Goal: Task Accomplishment & Management: Complete application form

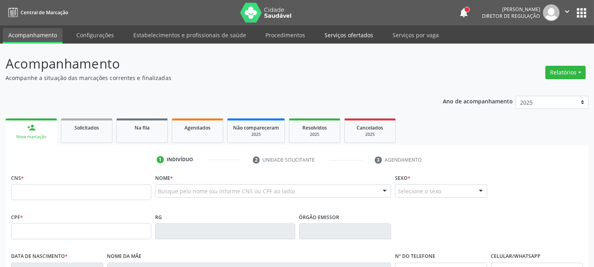
click at [339, 32] on link "Serviços ofertados" at bounding box center [349, 35] width 60 height 14
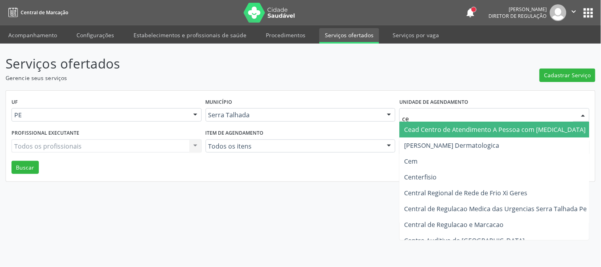
type input "cem"
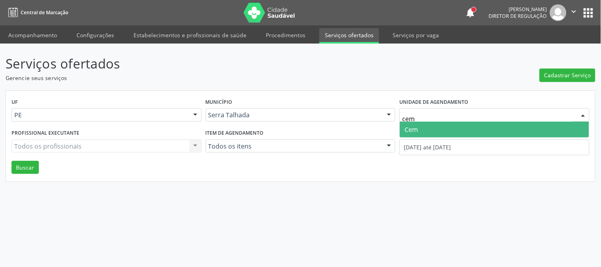
click at [423, 126] on span "Cem" at bounding box center [494, 130] width 189 height 16
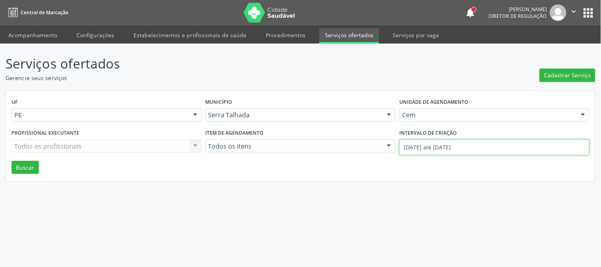
click at [423, 147] on input "01/08/2025 até 25/08/2025" at bounding box center [494, 147] width 190 height 16
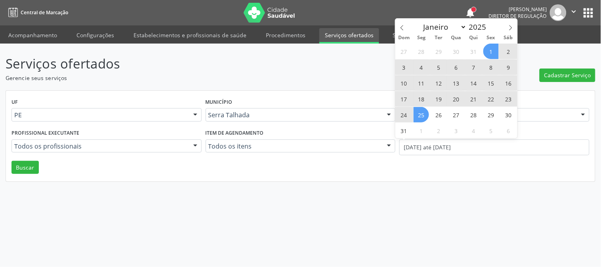
click at [419, 84] on span "11" at bounding box center [420, 82] width 15 height 15
type input "11/08/2025"
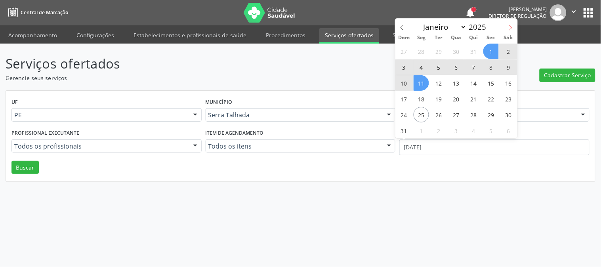
click at [513, 30] on icon at bounding box center [511, 28] width 6 height 6
select select "8"
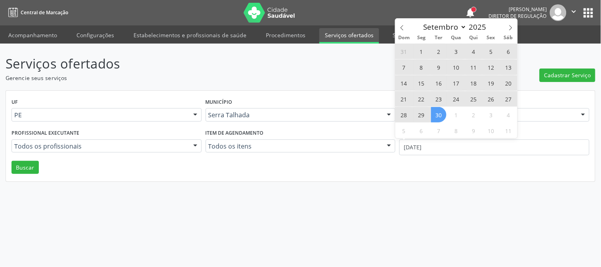
click at [436, 115] on span "30" at bounding box center [438, 114] width 15 height 15
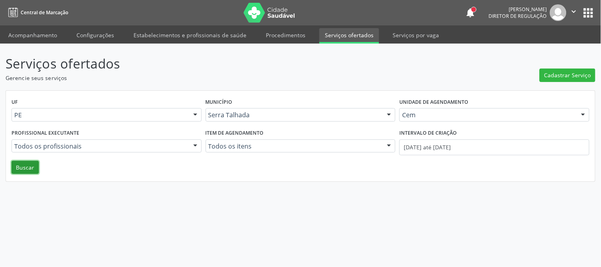
click at [21, 164] on button "Buscar" at bounding box center [24, 167] width 27 height 13
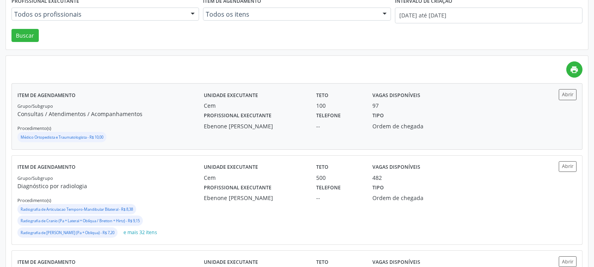
scroll to position [198, 0]
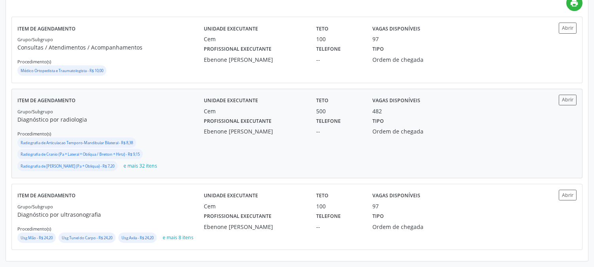
click at [308, 101] on div "Unidade executante Cem" at bounding box center [254, 105] width 112 height 21
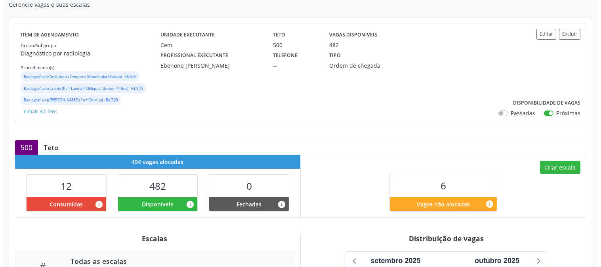
scroll to position [29, 0]
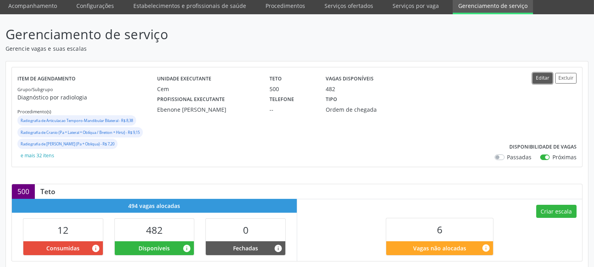
click at [536, 77] on button "Editar" at bounding box center [543, 78] width 20 height 11
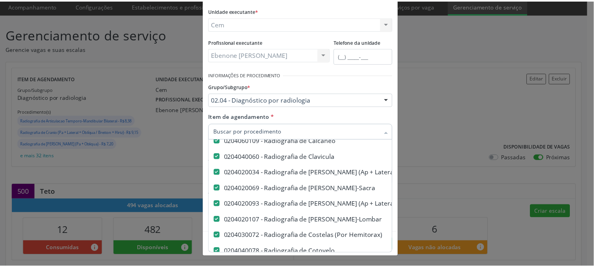
scroll to position [0, 0]
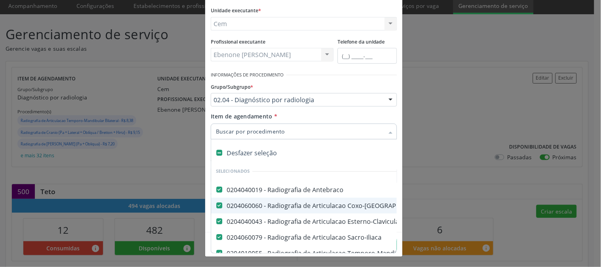
type input "c"
checkbox Obliqua\) "false"
checkbox Pe "false"
checkbox Perna "false"
checkbox Sacro-Coccigea "false"
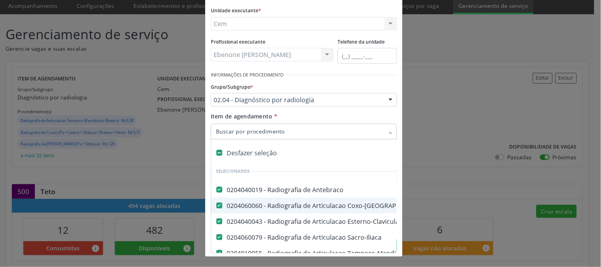
checkbox Hirtz\) "false"
checkbox \(Apico-Lordortica\) "false"
checkbox Obliqua\) "false"
checkbox Oit\) "false"
checkbox Perfil\) "false"
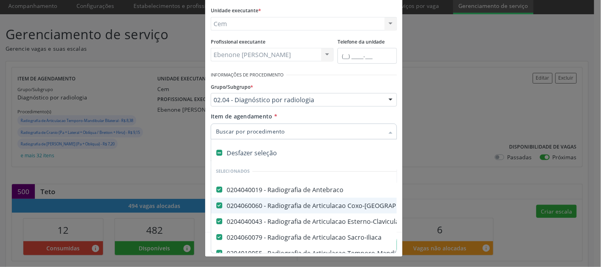
checkbox \(Pa\) "false"
checkbox Lateral\) "false"
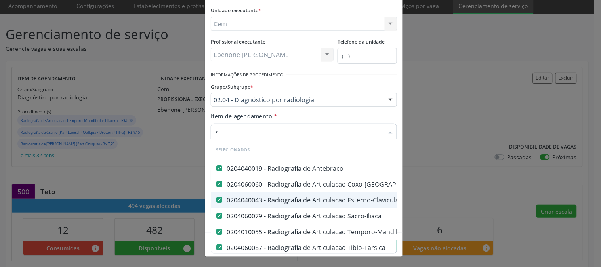
type input "co"
checkbox Hemitorax\) "false"
checkbox Cotovelo "false"
checkbox Coxa "false"
checkbox Hirtz\) "false"
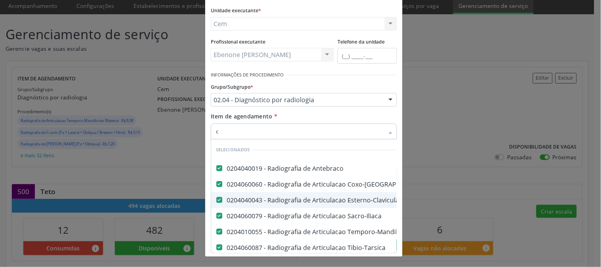
checkbox Posicoes\) "false"
checkbox Ossea\) "false"
checkbox Sacro-Coccigea "false"
checkbox Hirtz\) "false"
checkbox \(Apico-Lordortica\) "false"
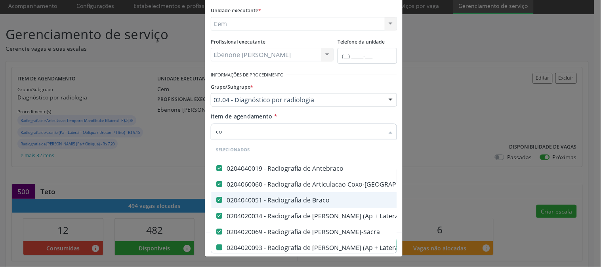
type input "col"
checkbox Lateral\) "false"
checkbox Toraco-Lombar "false"
checkbox Hemitorax\) "false"
checkbox Cotovelo "false"
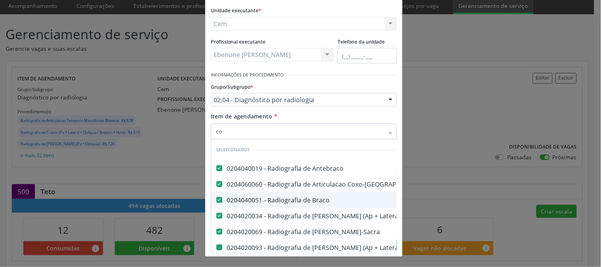
checkbox Coxa "false"
checkbox Posicoes\) "false"
checkbox Sacro-Coccigea "false"
checkbox \(Apico-Lordortica\) "false"
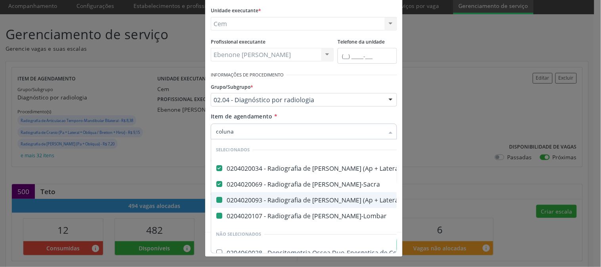
type input "coluna l"
checkbox Lateral\) "false"
checkbox Toraco-Lombar "false"
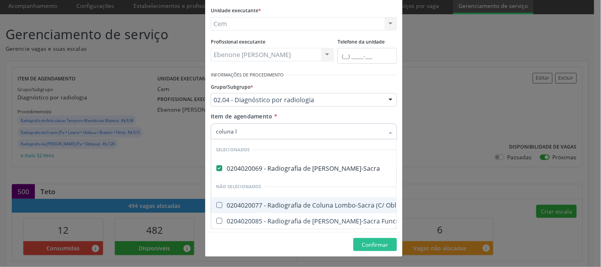
type input "coluna"
checkbox Obliquas\) "true"
checkbox Dinamica "true"
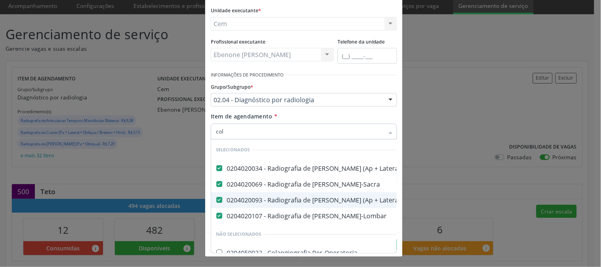
type input "co"
checkbox Per-Operatoria "true"
checkbox Pos-Operatoria "true"
checkbox Femur\) "true"
checkbox Vertebral "true"
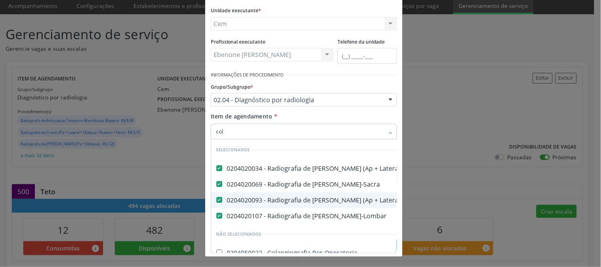
checkbox Escoliose\) "true"
checkbox Flexao\) "true"
checkbox Dinamica "true"
checkbox Obliquas\) "true"
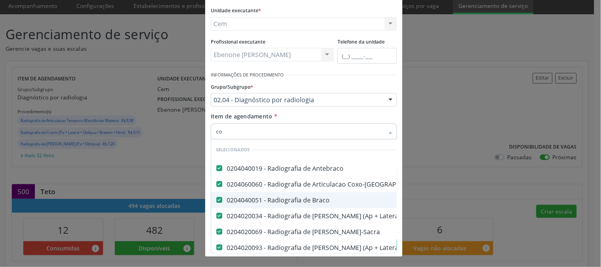
type input "c"
checkbox Unilateral "true"
checkbox Contraste "true"
checkbox Per-Operatoria "true"
checkbox Pos-Operatoria "true"
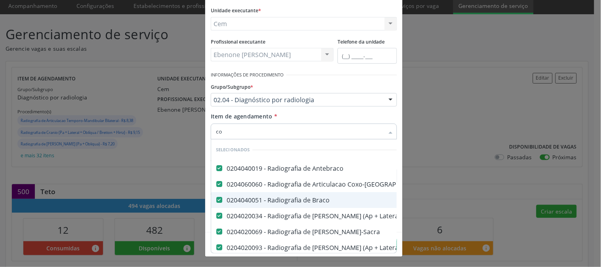
checkbox Femur\) "true"
checkbox Vertebral "true"
checkbox Contraste "true"
checkbox \(Enteroclise\) "true"
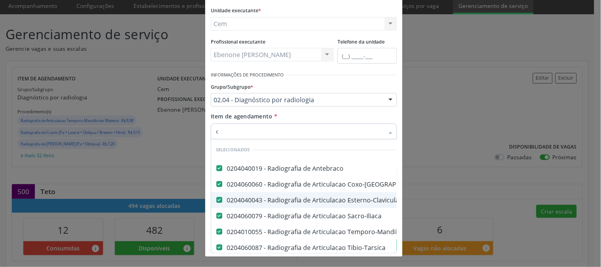
checkbox Unilateral "true"
checkbox Contraste "true"
checkbox Per-Operatoria "true"
checkbox Pos-Operatoria "true"
checkbox Dacriocistografia "true"
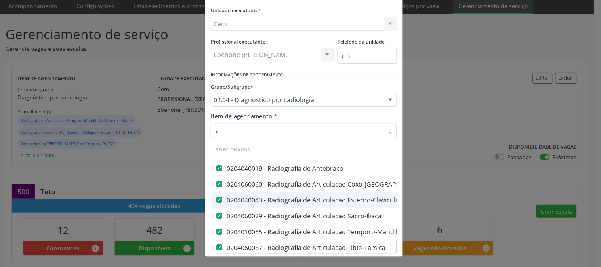
checkbox Femur\) "true"
checkbox Mama\) "true"
checkbox Hipotonica "true"
checkbox Escanometria "true"
checkbox Mamografia "true"
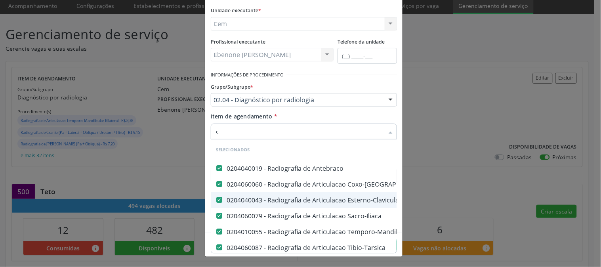
checkbox Percutanea "true"
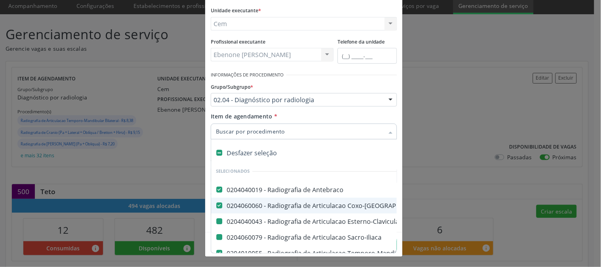
type input "j"
checkbox Esterno-Clavicular "false"
checkbox Sacro-Iliaca "false"
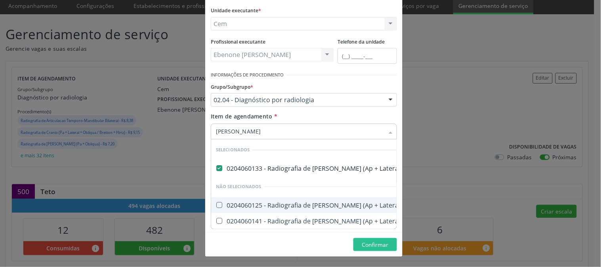
type input "joel"
click at [360, 203] on div "0204060125 - Radiografia de [PERSON_NAME] (Ap + Lateral)" at bounding box center [338, 205] width 245 height 6
checkbox Lateral\) "true"
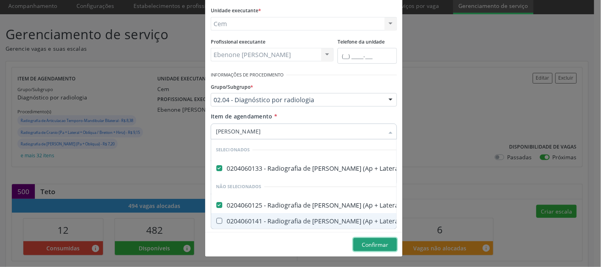
checkbox Axiais\) "true"
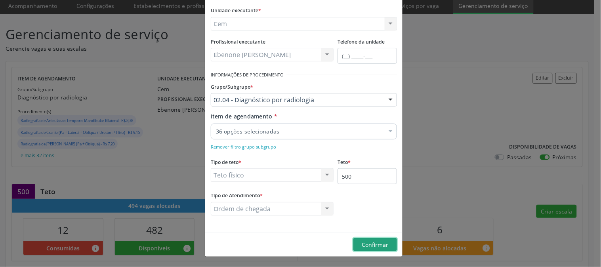
click at [366, 243] on div "Editar Serviço × Informações de Local UF * PE PE Nenhum resultado encontrado pa…" at bounding box center [304, 96] width 198 height 323
click at [366, 246] on span "Confirmar" at bounding box center [375, 245] width 27 height 8
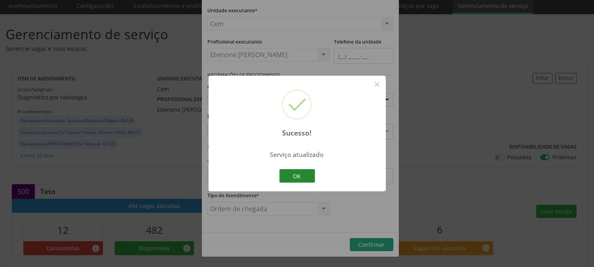
click at [300, 171] on button "OK" at bounding box center [298, 175] width 36 height 13
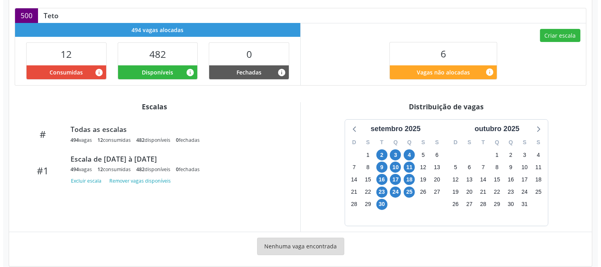
scroll to position [29, 0]
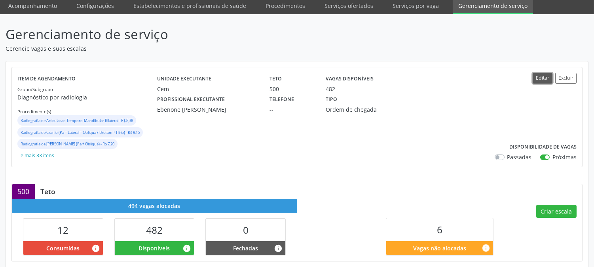
click at [537, 78] on button "Editar" at bounding box center [543, 78] width 20 height 11
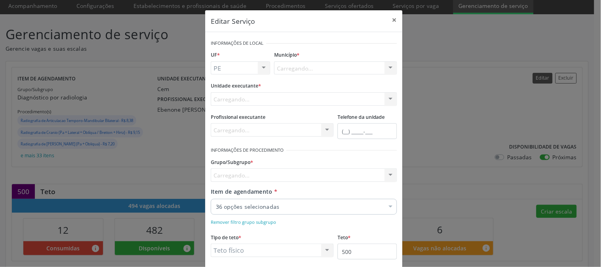
scroll to position [0, 0]
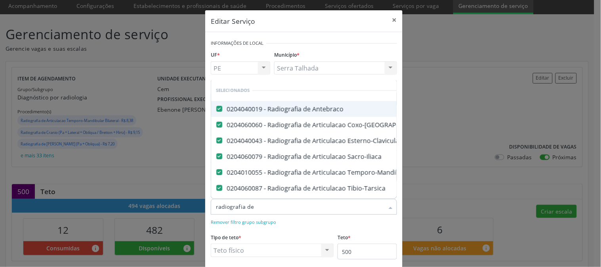
type input "radiografia de j"
checkbox Sacro-Iliaca "false"
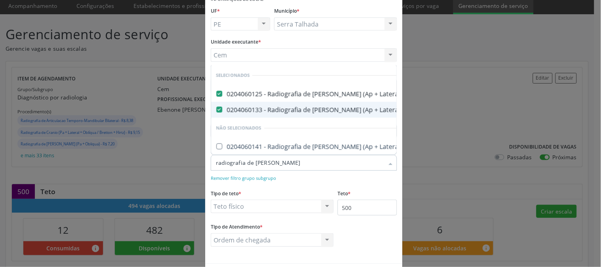
scroll to position [75, 0]
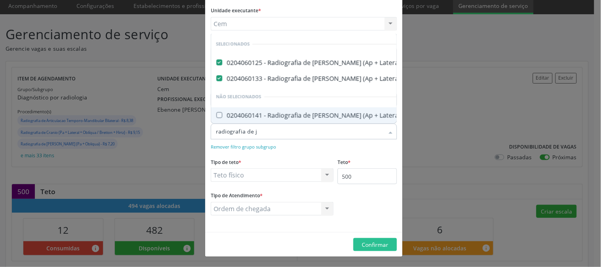
type input "radiografia de"
checkbox Axiais\) "true"
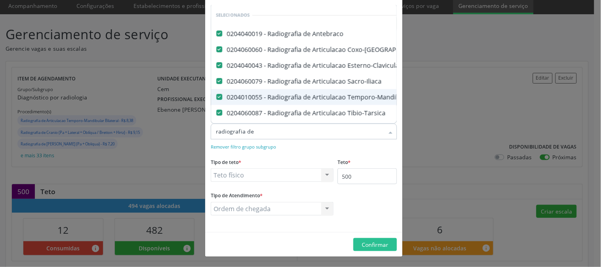
type input "radiografia de j"
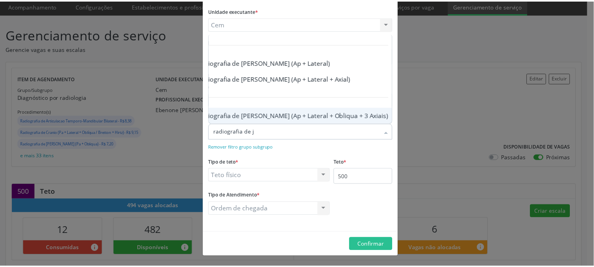
scroll to position [0, 0]
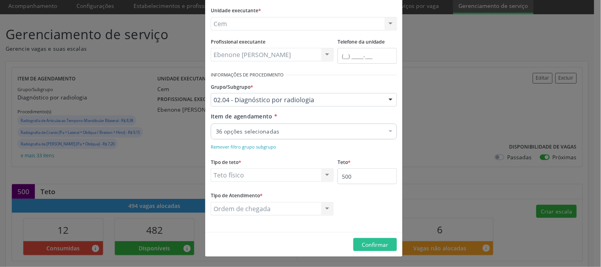
checkbox Sacro-Iliaca "true"
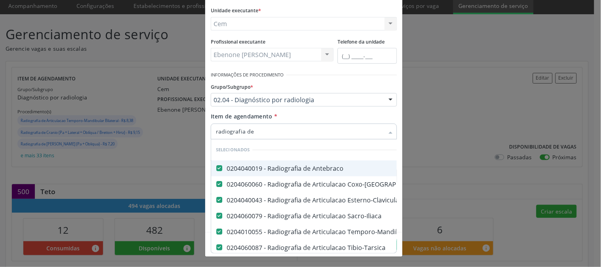
type input "radiografia de j"
checkbox Sacro-Iliaca "false"
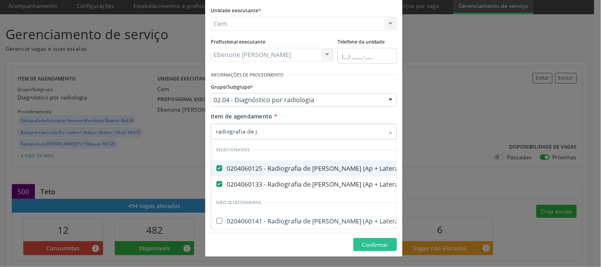
type input "radiografia de"
checkbox Axiais\) "true"
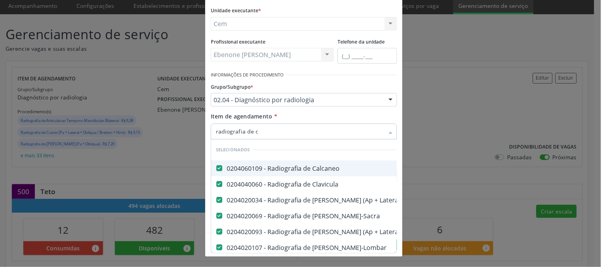
type input "radiografia de co"
checkbox Coxa "false"
checkbox Hirtz\) "false"
type input "radiografia de col"
checkbox Cotovelo "false"
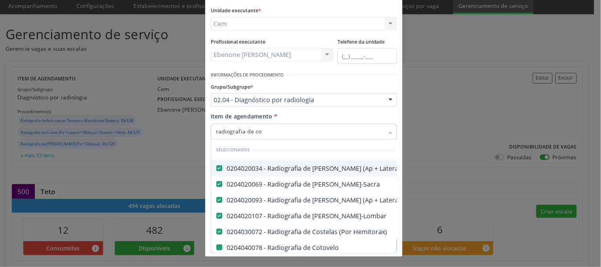
checkbox Coxa "false"
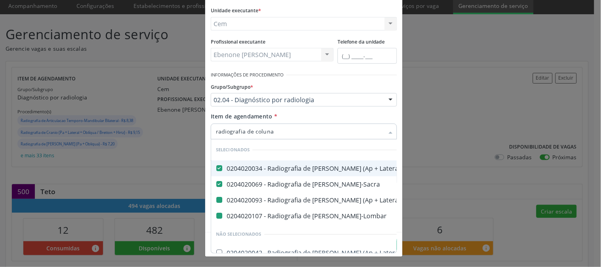
type input "radiografia de coluna l"
checkbox Lateral\) "false"
checkbox Toraco-Lombar "false"
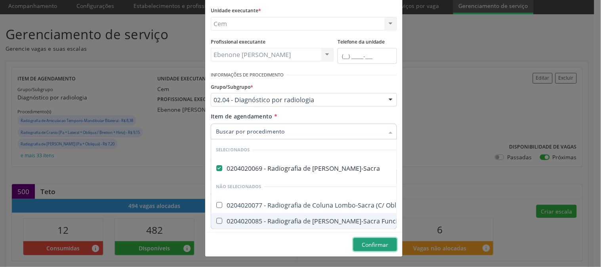
checkbox Obliquas\) "true"
checkbox Dinamica "true"
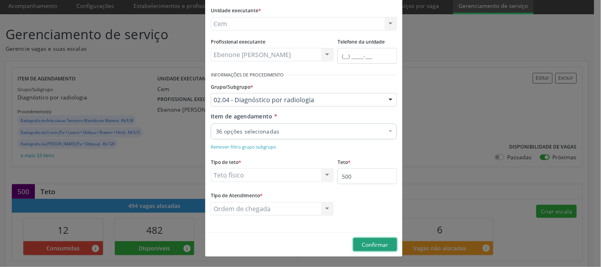
click at [373, 246] on div "Editar Serviço × Informações de Local UF * PE PE Nenhum resultado encontrado pa…" at bounding box center [304, 96] width 198 height 323
click at [373, 246] on span "Confirmar" at bounding box center [375, 245] width 27 height 8
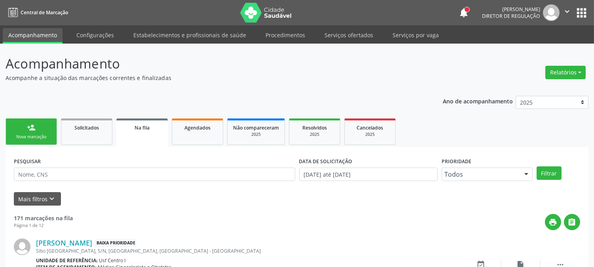
click at [28, 129] on div "person_add" at bounding box center [31, 127] width 9 height 9
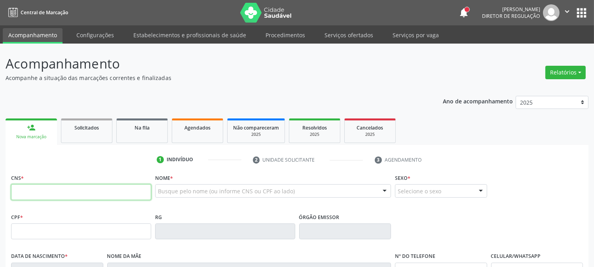
click at [50, 189] on input "text" at bounding box center [81, 192] width 140 height 16
paste input "700 2019 8061 8421"
type input "700 2019 8061 8421"
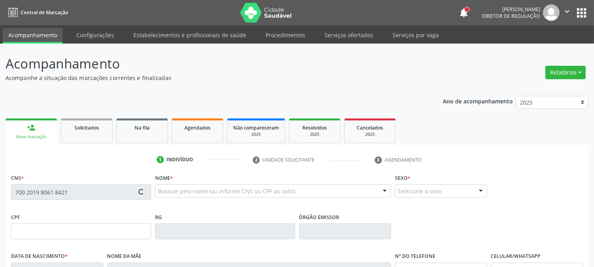
scroll to position [162, 0]
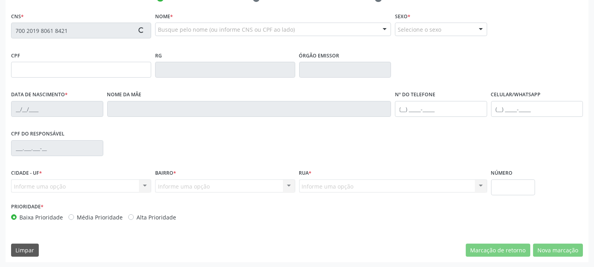
type input "899.075.314-72"
type input "[DATE]"
type input "[PERSON_NAME]"
type input "[PHONE_NUMBER]"
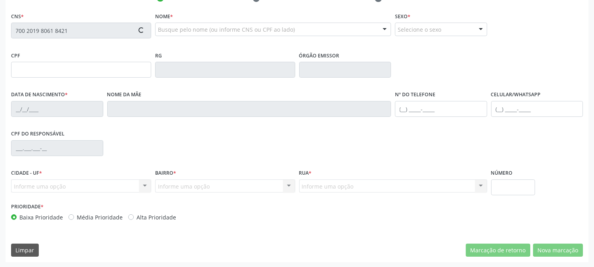
type input "S/N"
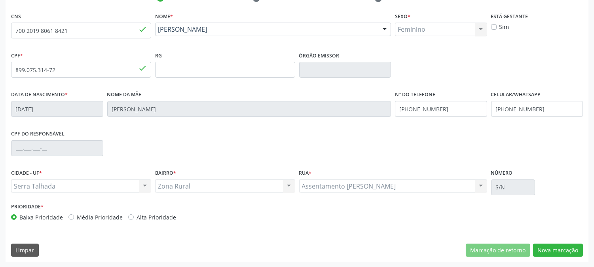
click at [540, 240] on div "CNS 700 2019 8061 8421 done Nome * [PERSON_NAME] [PERSON_NAME] CNS: 700 2019 80…" at bounding box center [297, 136] width 583 height 252
click at [542, 245] on button "Nova marcação" at bounding box center [558, 250] width 50 height 13
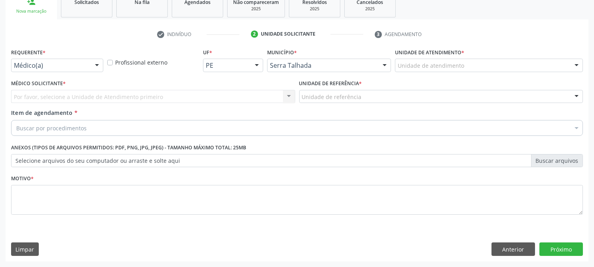
scroll to position [125, 0]
click at [88, 63] on div "Médico(a) Médico(a) Enfermeiro(a) Paciente Nenhum resultado encontrado para: " …" at bounding box center [57, 65] width 92 height 13
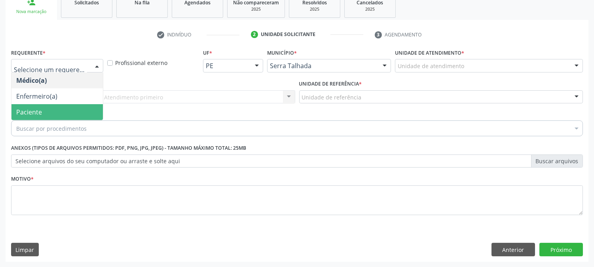
click at [70, 111] on span "Paciente" at bounding box center [56, 112] width 91 height 16
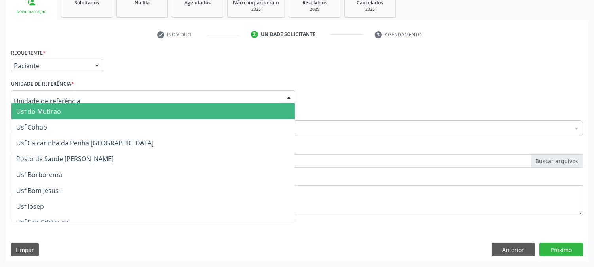
click at [73, 94] on div at bounding box center [153, 96] width 284 height 13
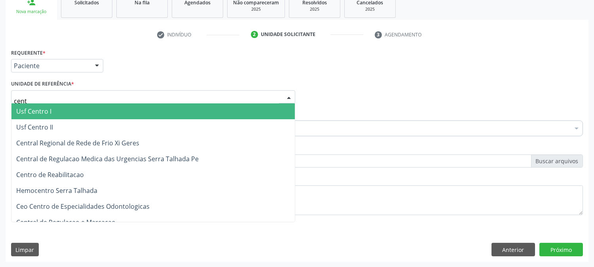
type input "centr"
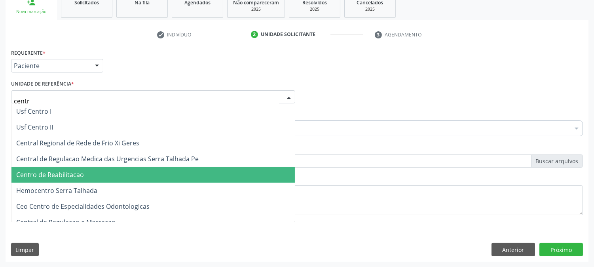
click at [78, 169] on span "Centro de Reabilitacao" at bounding box center [153, 175] width 284 height 16
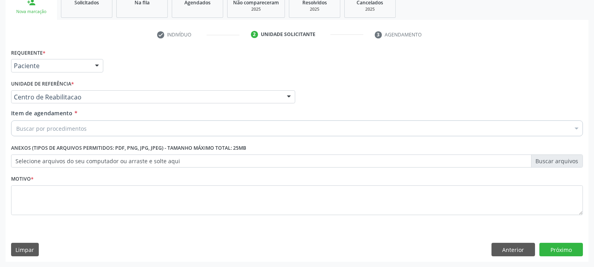
click at [86, 131] on div "Buscar por procedimentos" at bounding box center [297, 128] width 572 height 16
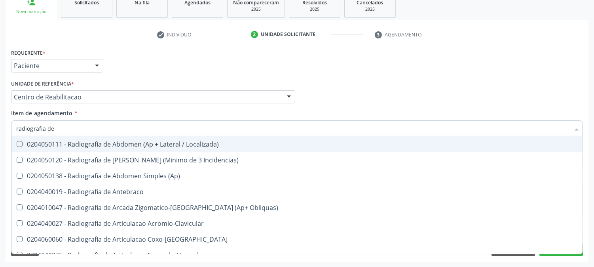
type input "radiografia de j"
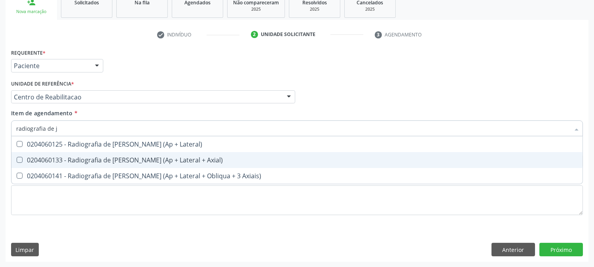
click at [78, 157] on div "0204060133 - Radiografia de [PERSON_NAME] (Ap + Lateral + Axial)" at bounding box center [297, 160] width 562 height 6
checkbox Axial\) "true"
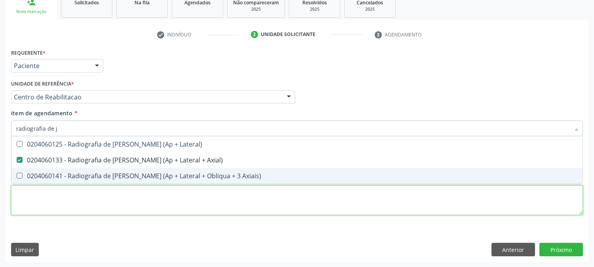
click at [97, 203] on div "Requerente * Paciente Médico(a) Enfermeiro(a) Paciente Nenhum resultado encontr…" at bounding box center [297, 136] width 572 height 179
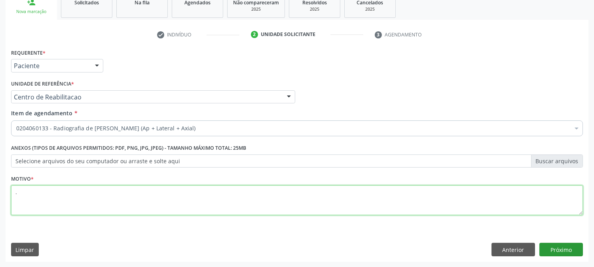
type textarea "."
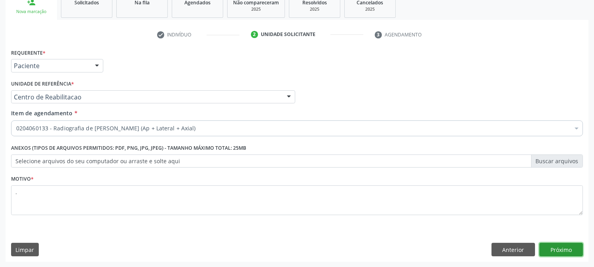
click at [546, 252] on button "Próximo" at bounding box center [562, 249] width 44 height 13
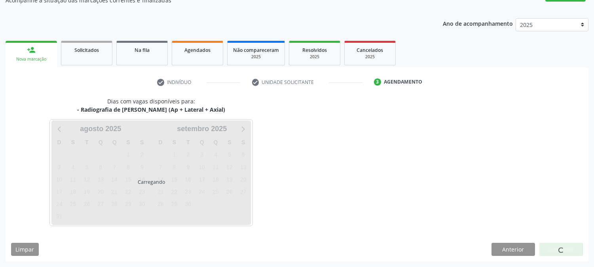
scroll to position [77, 0]
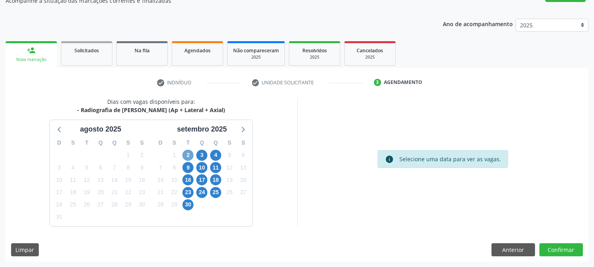
click at [192, 154] on span "2" at bounding box center [188, 155] width 11 height 11
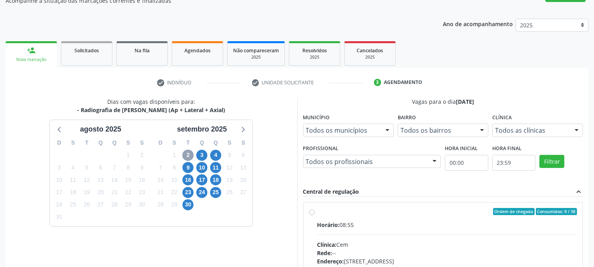
scroll to position [192, 0]
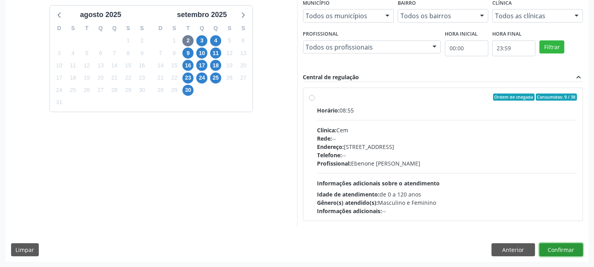
click at [541, 249] on button "Confirmar" at bounding box center [562, 249] width 44 height 13
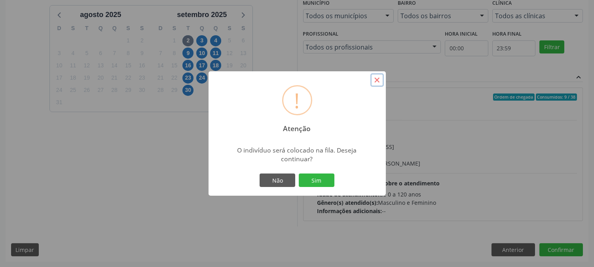
click at [379, 83] on button "×" at bounding box center [377, 79] width 13 height 13
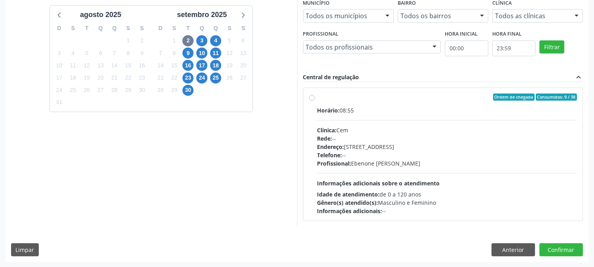
click at [379, 128] on div "Clínica: Cem" at bounding box center [448, 130] width 260 height 8
click at [315, 101] on input "Ordem de chegada Consumidos: 9 / 38 Horário: 08:55 Clínica: Cem Rede: -- Endere…" at bounding box center [312, 96] width 6 height 7
radio input "true"
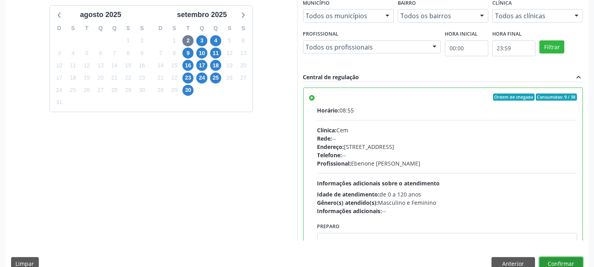
click at [582, 259] on button "Confirmar" at bounding box center [562, 263] width 44 height 13
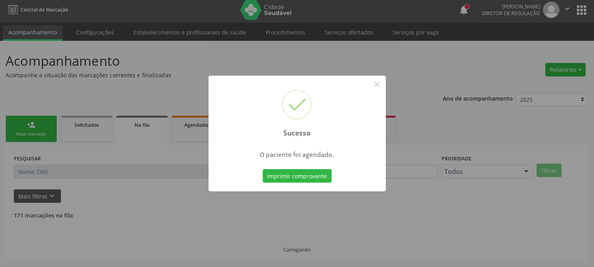
scroll to position [0, 0]
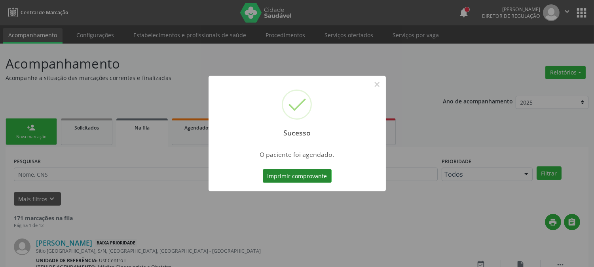
click at [322, 177] on button "Imprimir comprovante" at bounding box center [297, 175] width 69 height 13
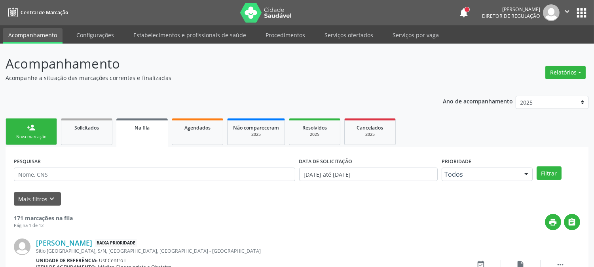
click at [38, 129] on link "person_add Nova marcação" at bounding box center [31, 131] width 51 height 27
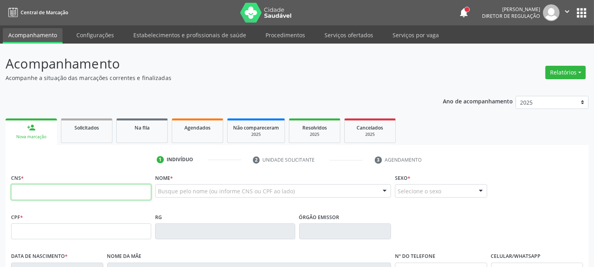
click at [32, 189] on input "text" at bounding box center [81, 192] width 140 height 16
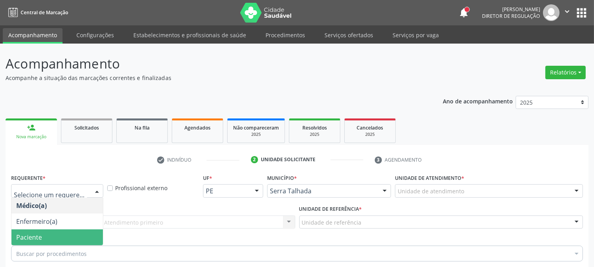
click at [44, 229] on span "Paciente" at bounding box center [56, 237] width 91 height 16
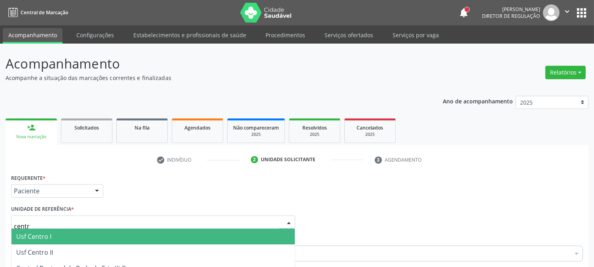
type input "centro"
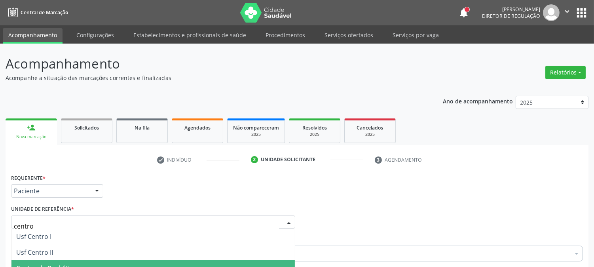
click at [55, 264] on span "Centro de Reabilitacao" at bounding box center [50, 268] width 68 height 9
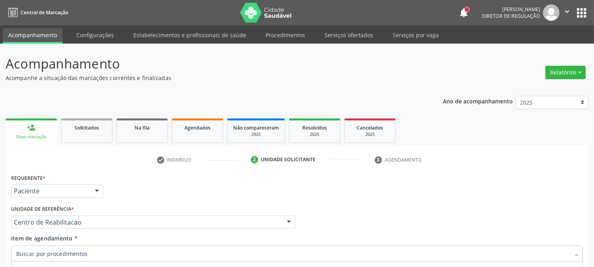
type input "u"
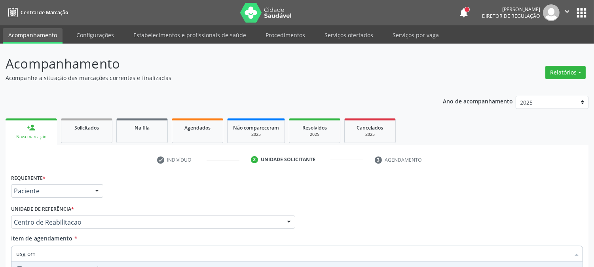
click at [41, 261] on span "0205020062-4 - Usg Ombro" at bounding box center [296, 269] width 571 height 16
click at [42, 266] on div "0205020062-10 - Usg Punho" at bounding box center [297, 269] width 562 height 6
click at [44, 192] on div "Requerente * Paciente Médico(a) Enfermeiro(a) Paciente Nenhum resultado encontr…" at bounding box center [297, 261] width 572 height 179
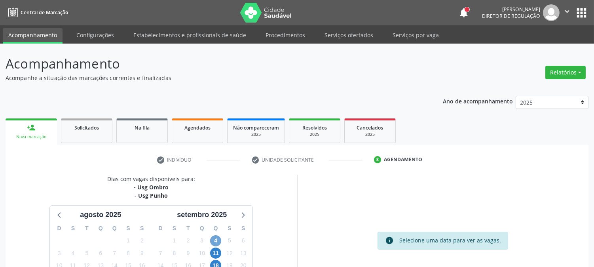
click at [213, 235] on span "4" at bounding box center [215, 240] width 11 height 11
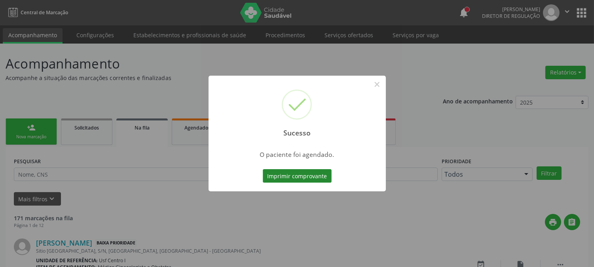
click at [302, 173] on button "Imprimir comprovante" at bounding box center [297, 175] width 69 height 13
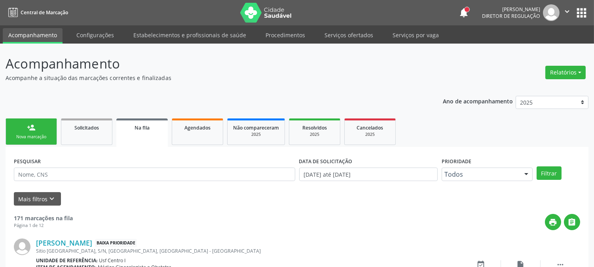
click at [49, 132] on link "person_add Nova marcação" at bounding box center [31, 131] width 51 height 27
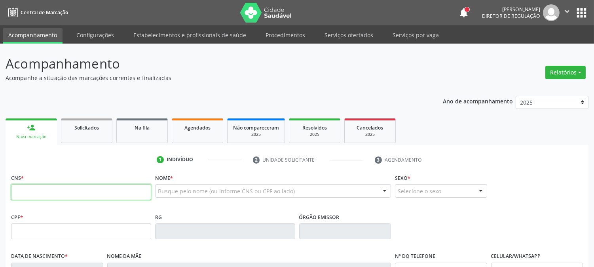
click at [51, 185] on input "text" at bounding box center [81, 192] width 140 height 16
paste input "700 2019 8061 8421"
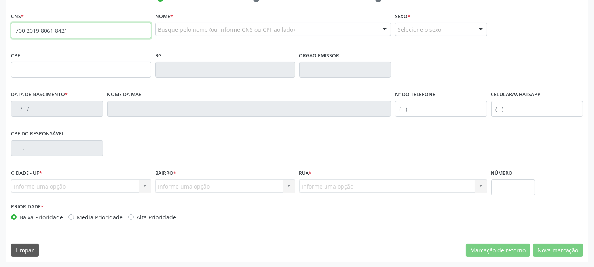
type input "700 2019 8061 8421"
type input "899.075.314-72"
type input "[DATE]"
type input "[PERSON_NAME]"
type input "[PHONE_NUMBER]"
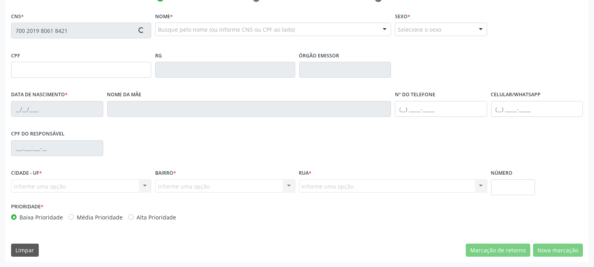
type input "[PHONE_NUMBER]"
type input "S/N"
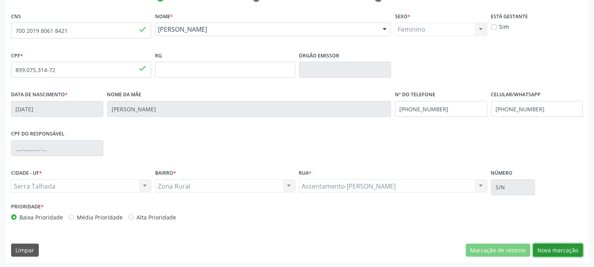
click at [570, 249] on button "Nova marcação" at bounding box center [558, 250] width 50 height 13
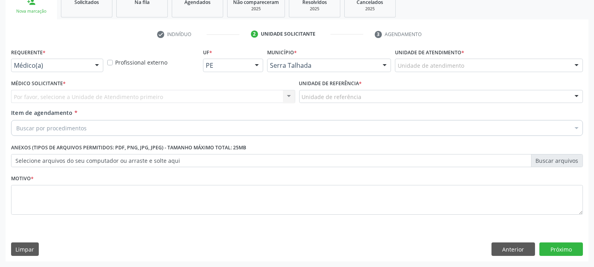
scroll to position [125, 0]
click at [73, 60] on div "Médico(a)" at bounding box center [57, 65] width 92 height 13
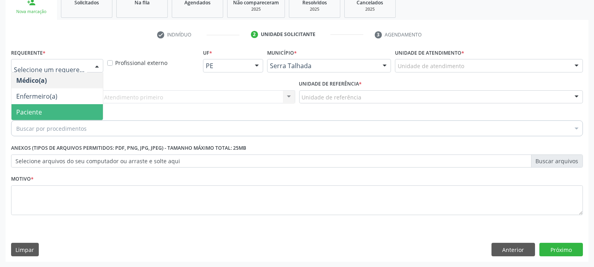
click at [65, 105] on span "Paciente" at bounding box center [56, 112] width 91 height 16
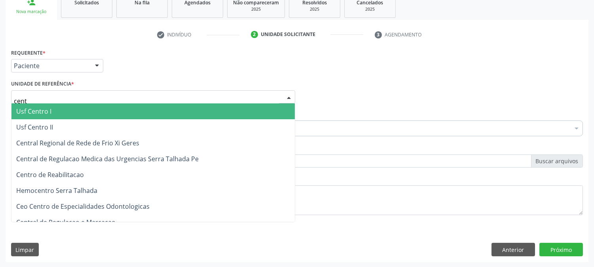
type input "centr"
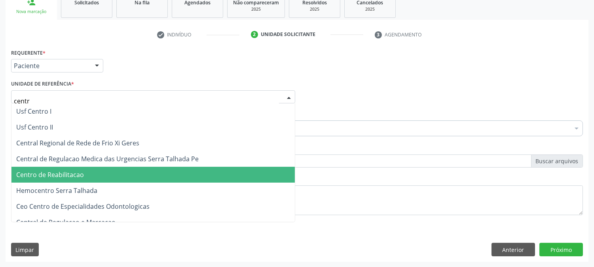
click at [57, 173] on span "Centro de Reabilitacao" at bounding box center [50, 174] width 68 height 9
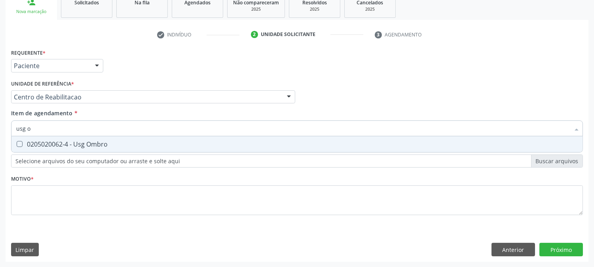
type input "usg om"
click at [52, 145] on div "0205020062-4 - Usg Ombro" at bounding box center [297, 144] width 562 height 6
checkbox Ombro "true"
click at [50, 125] on input "usg om" at bounding box center [293, 128] width 554 height 16
type input "usg"
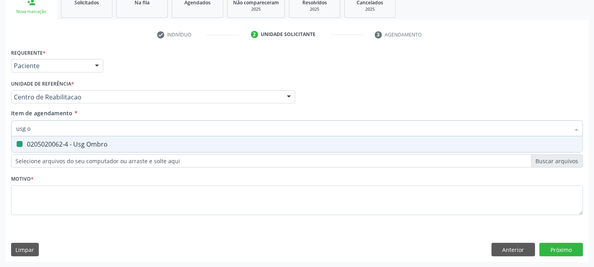
checkbox Ombro "false"
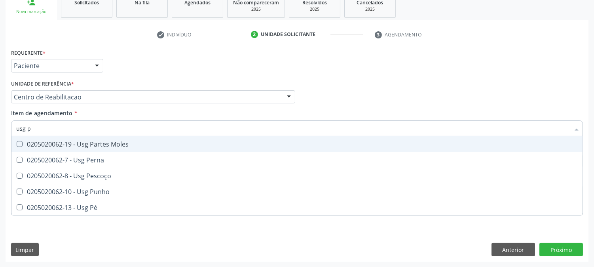
type input "usg pu"
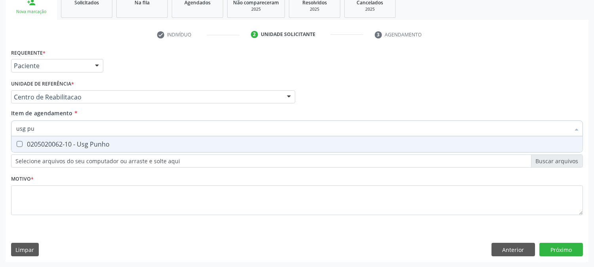
click at [64, 146] on div "0205020062-10 - Usg Punho" at bounding box center [297, 144] width 562 height 6
checkbox Punho "true"
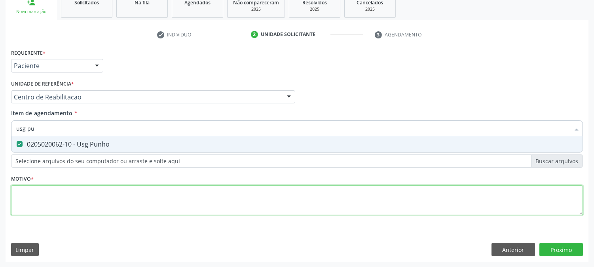
click at [70, 201] on div "Requerente * Paciente Médico(a) Enfermeiro(a) Paciente Nenhum resultado encontr…" at bounding box center [297, 136] width 572 height 179
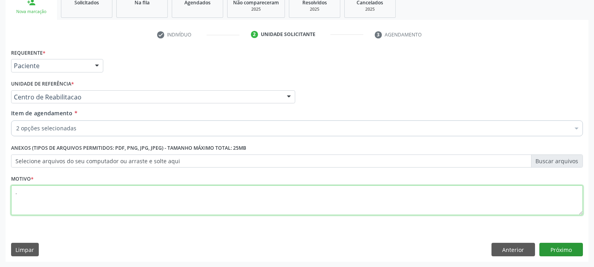
type textarea "."
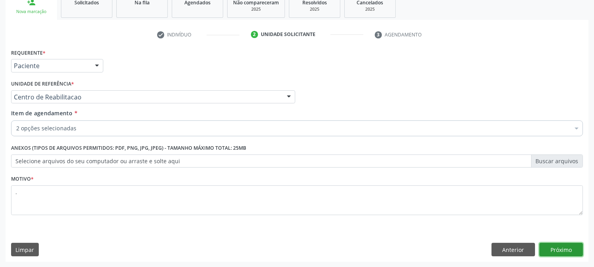
click at [570, 248] on button "Próximo" at bounding box center [562, 249] width 44 height 13
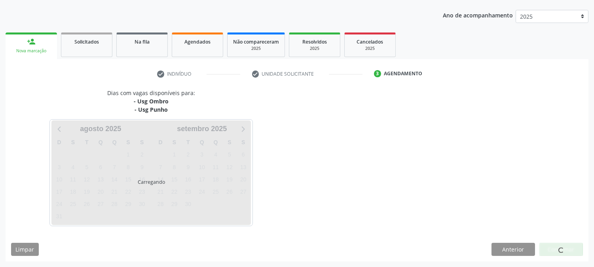
scroll to position [86, 0]
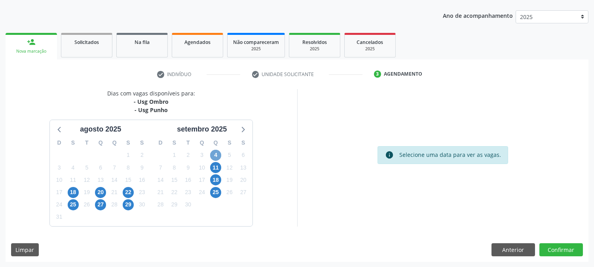
click at [219, 152] on span "4" at bounding box center [215, 155] width 11 height 11
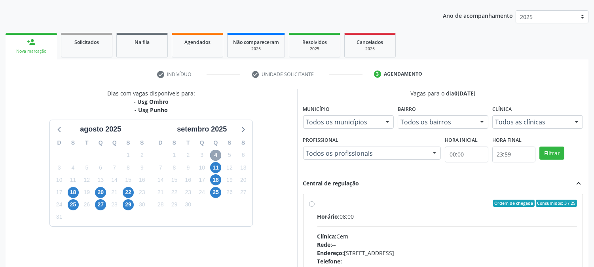
scroll to position [192, 0]
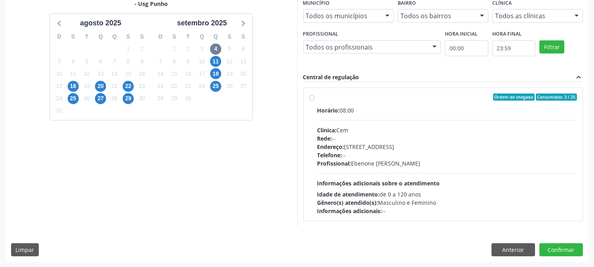
click at [347, 168] on div "Horário: 08:00 Clínica: Cem Rede: -- Endereço: [STREET_ADDRESS] Telefone: -- Pr…" at bounding box center [448, 160] width 260 height 109
click at [315, 101] on input "Ordem de chegada Consumidos: 3 / 25 Horário: 08:00 Clínica: Cem Rede: -- Endere…" at bounding box center [312, 96] width 6 height 7
radio input "true"
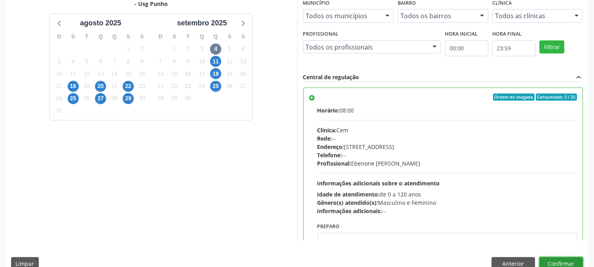
click at [548, 258] on button "Confirmar" at bounding box center [562, 263] width 44 height 13
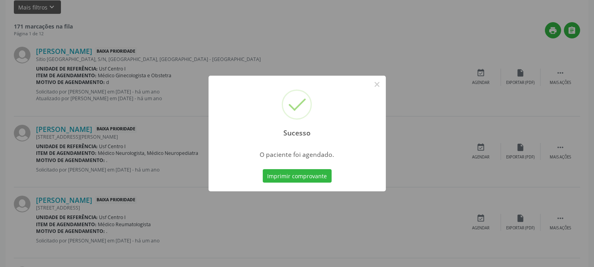
scroll to position [0, 0]
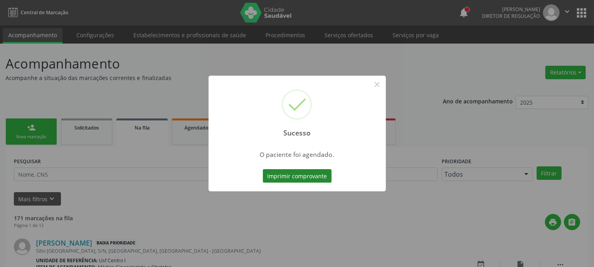
click at [282, 169] on button "Imprimir comprovante" at bounding box center [297, 175] width 69 height 13
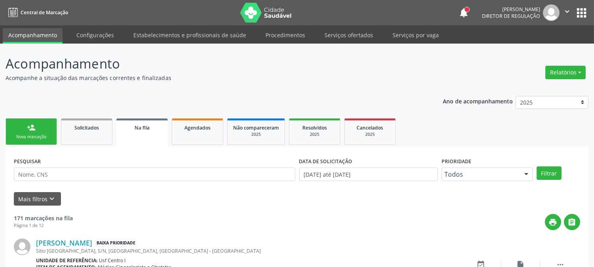
click at [44, 129] on link "person_add Nova marcação" at bounding box center [31, 131] width 51 height 27
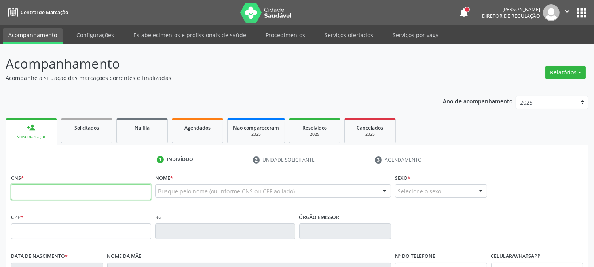
click at [34, 184] on input "text" at bounding box center [81, 192] width 140 height 16
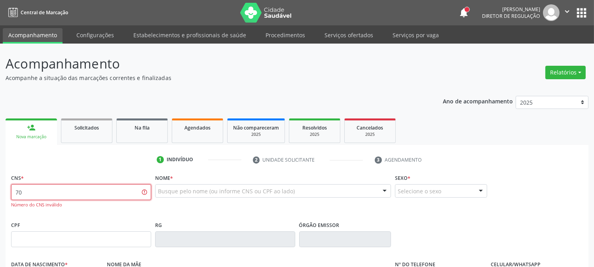
type input "7"
type input "700 5073 9349 1354"
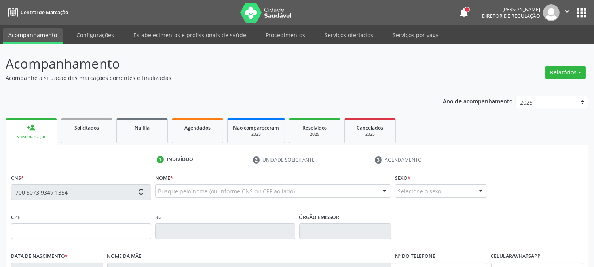
type input "085.713.384-50"
type input "3[DATE]"
type input "[PERSON_NAME]"
type input "[PHONE_NUMBER]"
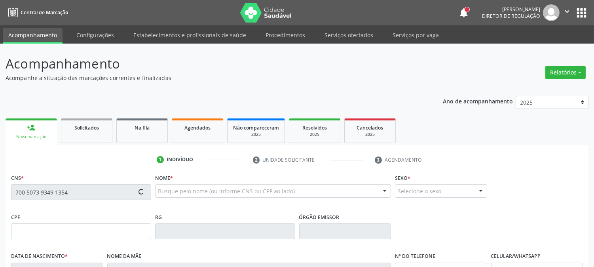
type input "S/N"
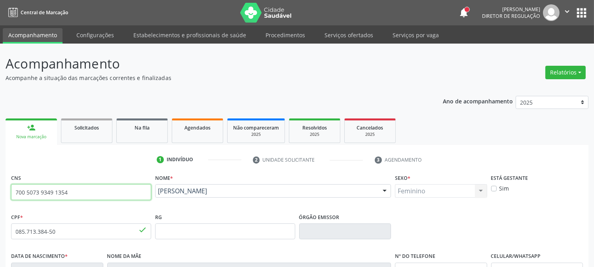
drag, startPoint x: 72, startPoint y: 30, endPoint x: 0, endPoint y: 29, distance: 72.5
click at [0, 44] on div "Acompanhamento Acompanhe a situação das marcações correntes e finalizadas Relat…" at bounding box center [297, 237] width 594 height 386
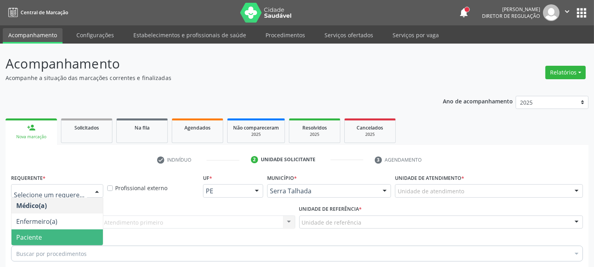
click at [53, 229] on span "Paciente" at bounding box center [56, 237] width 91 height 16
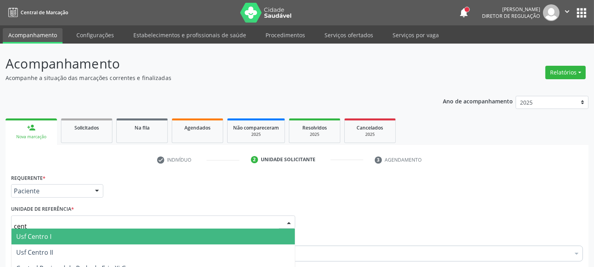
type input "centr"
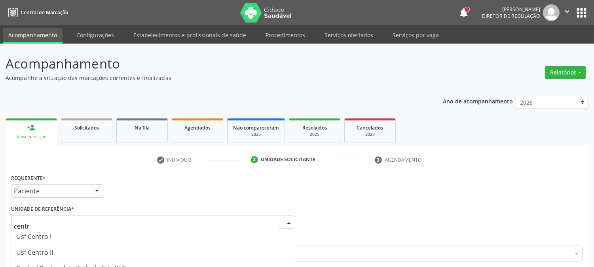
type input "ps"
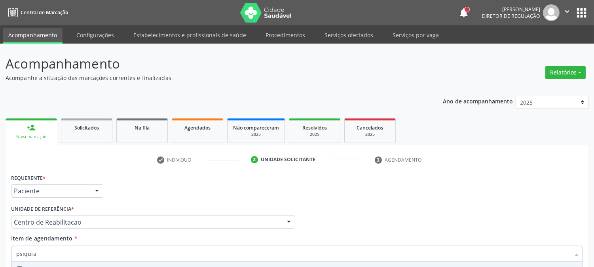
click at [54, 261] on span "0301010072-225133 - [PERSON_NAME]" at bounding box center [296, 269] width 571 height 16
click at [0, 155] on div "Acompanhamento Acompanhe a situação das marcações correntes e finalizadas Relat…" at bounding box center [297, 218] width 594 height 349
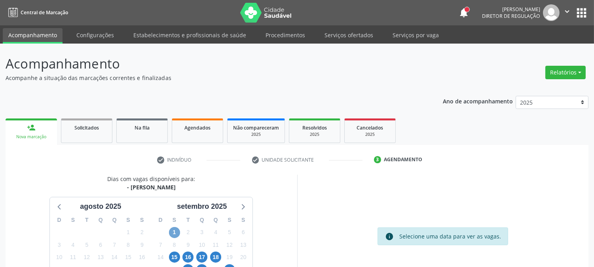
click at [175, 227] on span "1" at bounding box center [174, 232] width 11 height 11
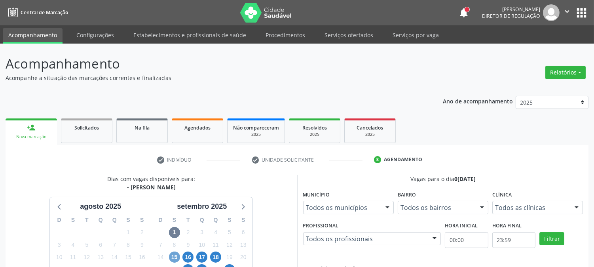
click at [175, 251] on span "15" at bounding box center [174, 256] width 11 height 11
click at [188, 251] on span "16" at bounding box center [188, 256] width 11 height 11
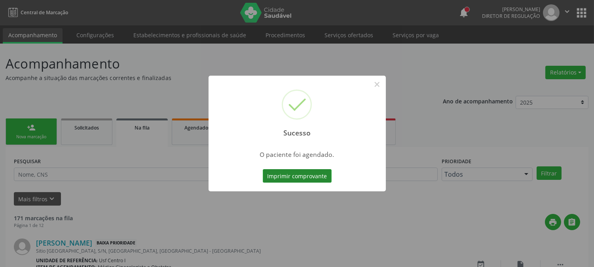
click at [289, 175] on button "Imprimir comprovante" at bounding box center [297, 175] width 69 height 13
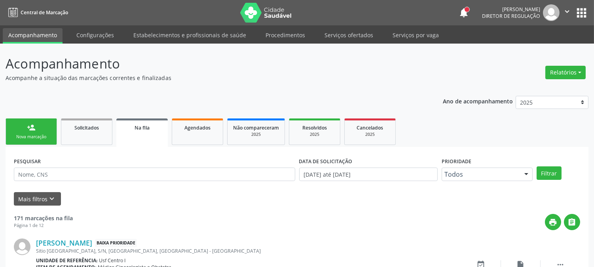
click at [32, 129] on div "person_add" at bounding box center [31, 127] width 9 height 9
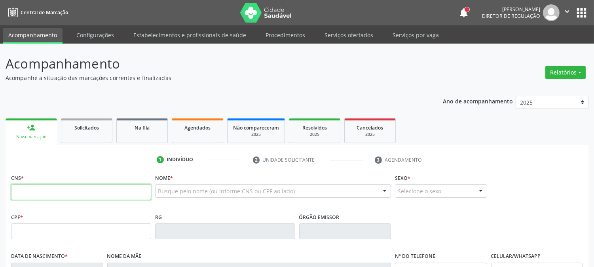
click at [39, 186] on input "text" at bounding box center [81, 192] width 140 height 16
paste input "700 5073 9349 1354"
type input "700 5073 9349 1354"
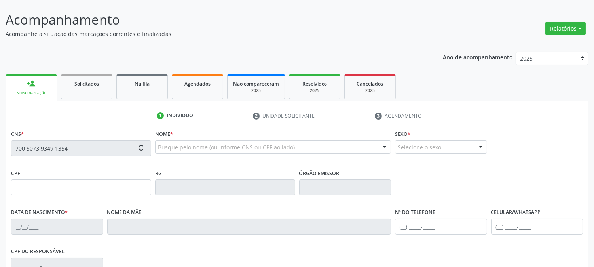
scroll to position [162, 0]
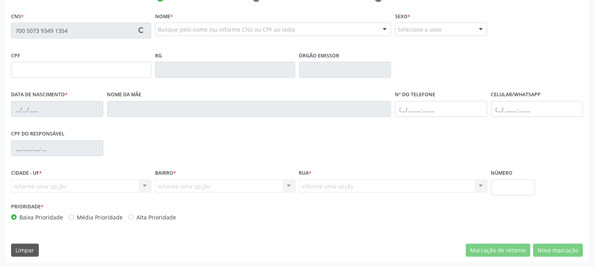
type input "085.713.384-50"
type input "3[DATE]"
type input "[PERSON_NAME]"
type input "[PHONE_NUMBER]"
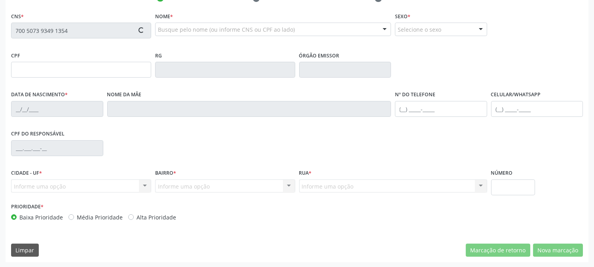
type input "S/N"
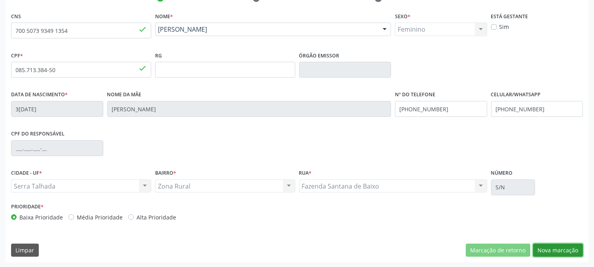
click at [561, 251] on button "Nova marcação" at bounding box center [558, 250] width 50 height 13
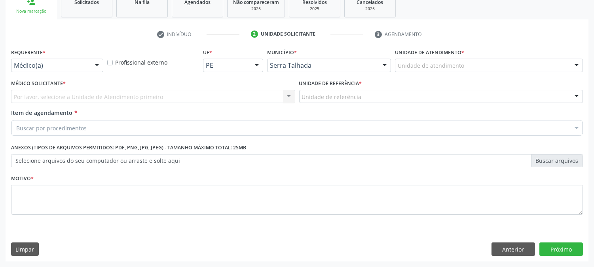
scroll to position [125, 0]
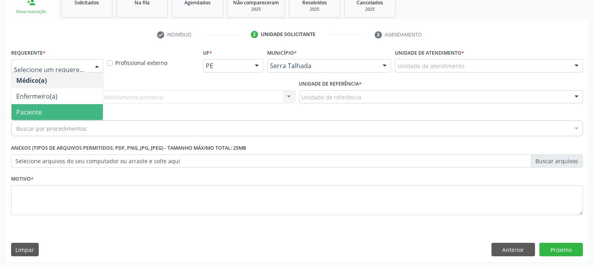
click at [38, 108] on span "Paciente" at bounding box center [29, 112] width 26 height 9
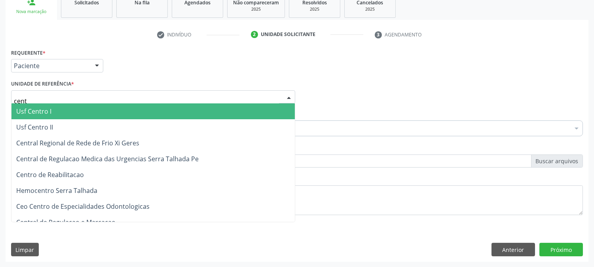
type input "centr"
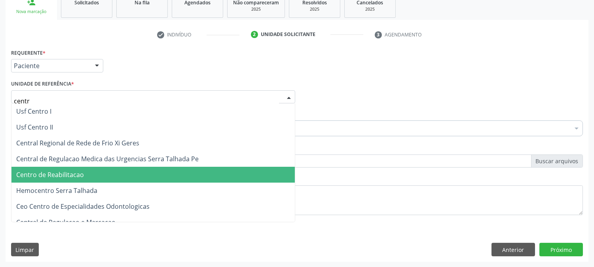
click at [48, 172] on span "Centro de Reabilitacao" at bounding box center [50, 174] width 68 height 9
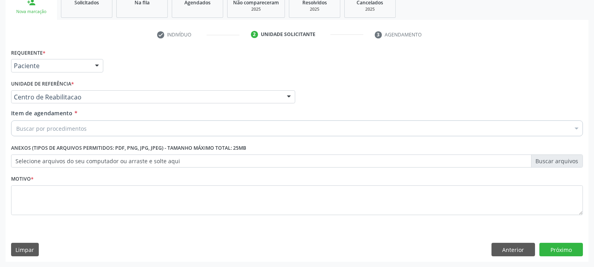
drag, startPoint x: 46, startPoint y: 127, endPoint x: 76, endPoint y: 105, distance: 37.7
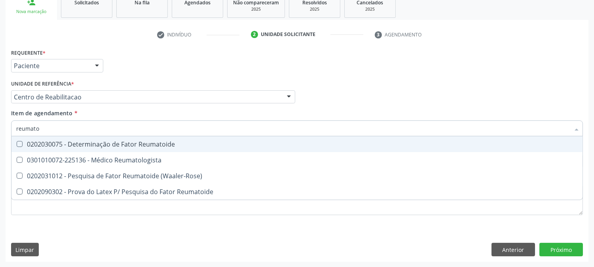
type input "reumatol"
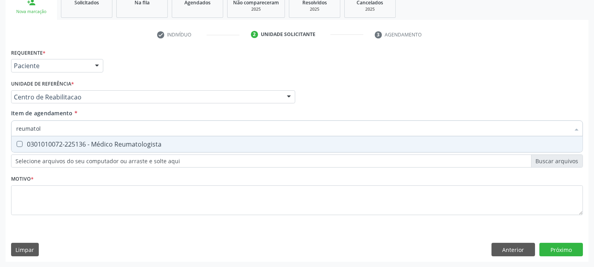
click at [20, 149] on span "0301010072-225136 - Médico Reumatologista" at bounding box center [296, 144] width 571 height 16
checkbox Reumatologista "true"
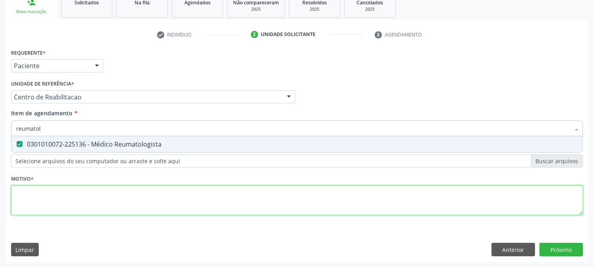
click at [34, 194] on div "Requerente * Paciente Médico(a) Enfermeiro(a) Paciente Nenhum resultado encontr…" at bounding box center [297, 136] width 572 height 179
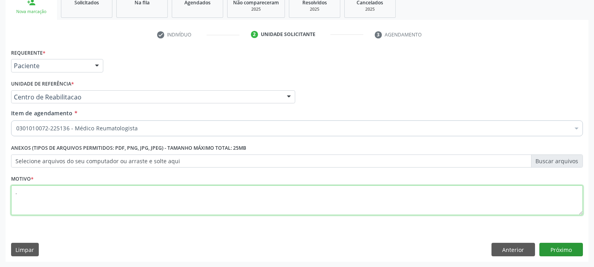
type textarea "."
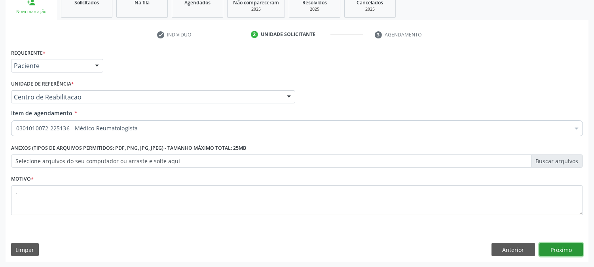
click at [544, 245] on button "Próximo" at bounding box center [562, 249] width 44 height 13
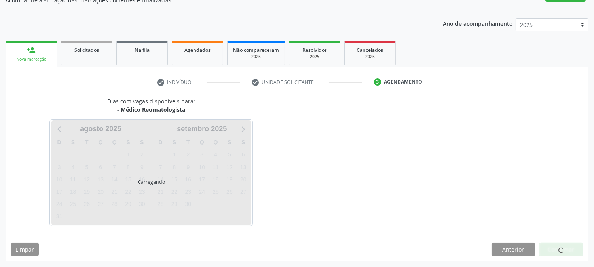
scroll to position [77, 0]
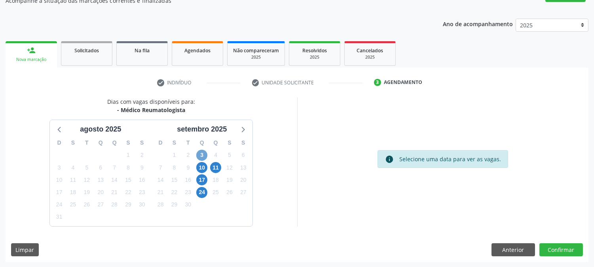
click at [200, 156] on span "3" at bounding box center [201, 155] width 11 height 11
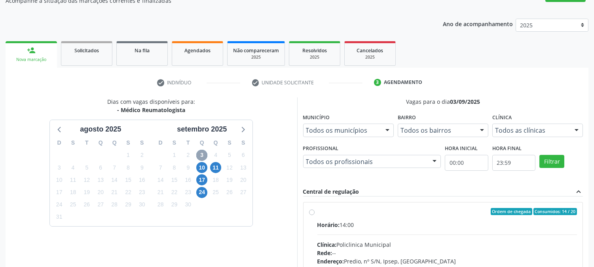
scroll to position [192, 0]
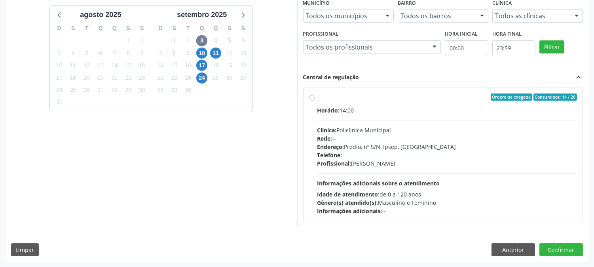
click at [424, 173] on div "Horário: 14:00 Clínica: Policlinica Municipal Rede: -- Endereço: Predio, nº S/N…" at bounding box center [448, 160] width 260 height 109
click at [315, 101] on input "Ordem de chegada Consumidos: 14 / 20 Horário: 14:00 Clínica: Policlinica Munici…" at bounding box center [312, 96] width 6 height 7
radio input "true"
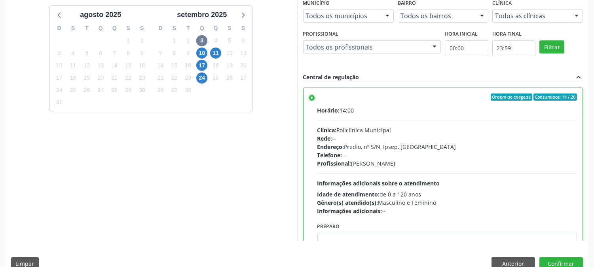
scroll to position [206, 0]
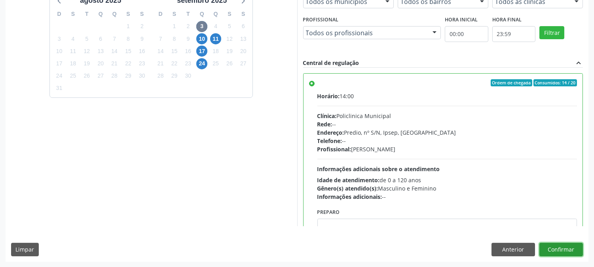
click at [554, 251] on button "Confirmar" at bounding box center [562, 249] width 44 height 13
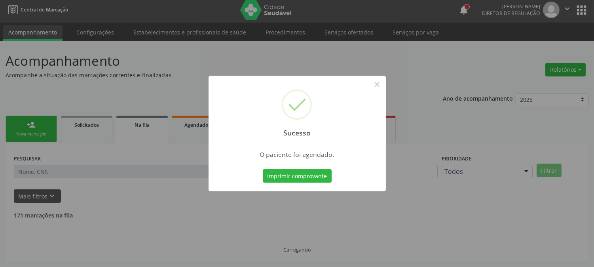
scroll to position [0, 0]
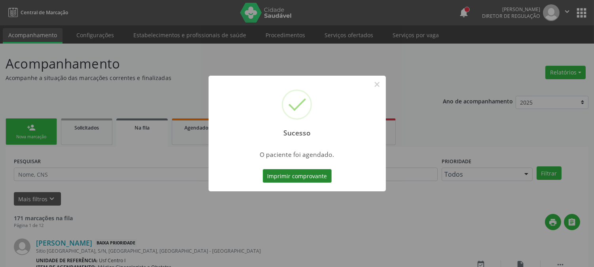
click at [299, 175] on button "Imprimir comprovante" at bounding box center [297, 175] width 69 height 13
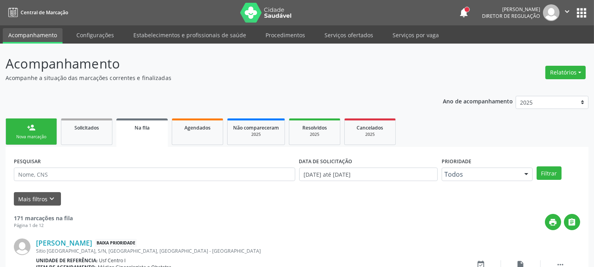
click at [42, 126] on link "person_add Nova marcação" at bounding box center [31, 131] width 51 height 27
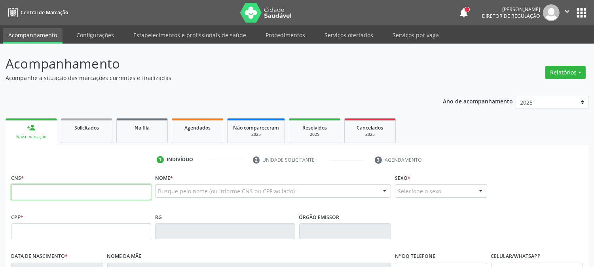
click at [123, 185] on input "text" at bounding box center [81, 192] width 140 height 16
type input "704 3055 3560 4490"
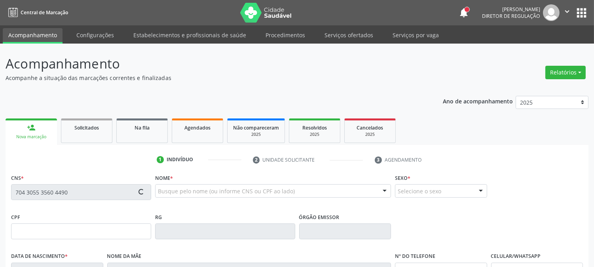
type input "192.632.954-68"
type input "19/03/1938"
type input "Valentina Maria de Jesus"
type input "(87) 99999-9999"
type input "S/N"
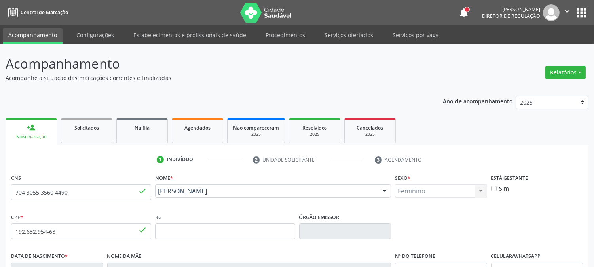
scroll to position [162, 0]
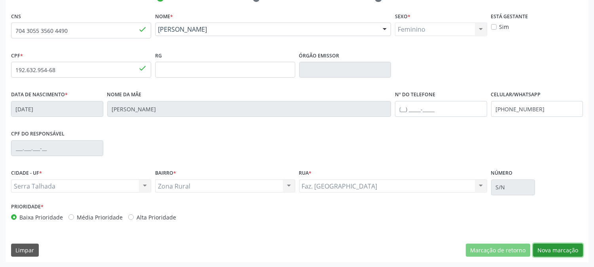
click at [556, 255] on button "Nova marcação" at bounding box center [558, 250] width 50 height 13
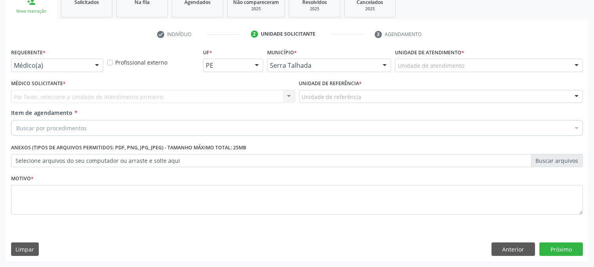
scroll to position [125, 0]
click at [62, 70] on div "Médico(a)" at bounding box center [57, 65] width 92 height 13
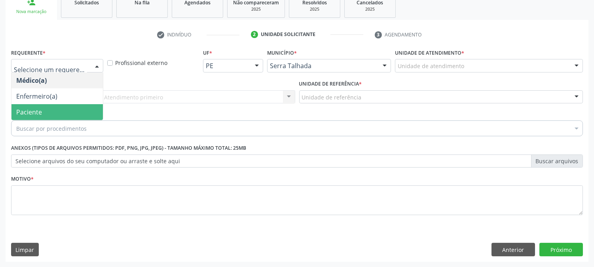
click at [56, 110] on span "Paciente" at bounding box center [56, 112] width 91 height 16
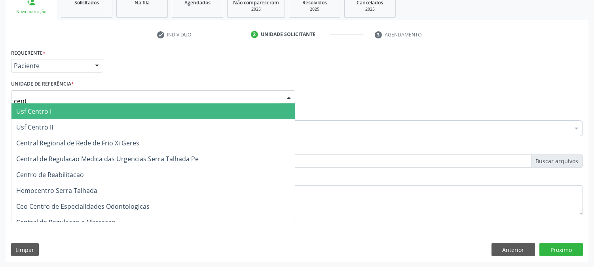
type input "centr"
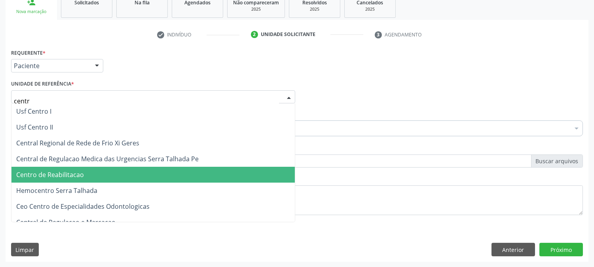
click at [68, 167] on span "Centro de Reabilitacao" at bounding box center [153, 175] width 284 height 16
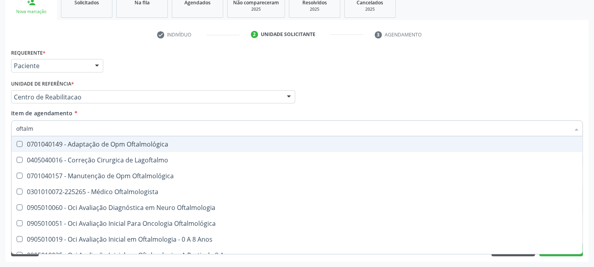
type input "oftalmo"
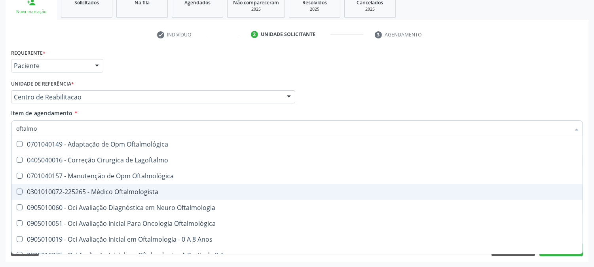
click at [61, 191] on div "0301010072-225265 - Médico Oftalmologista" at bounding box center [297, 191] width 562 height 6
checkbox Oftalmologista "true"
click at [0, 188] on div "Acompanhamento Acompanhe a situação das marcações correntes e finalizadas Relat…" at bounding box center [297, 92] width 594 height 349
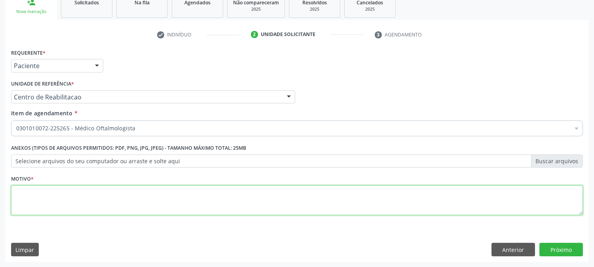
click at [96, 188] on textarea at bounding box center [297, 200] width 572 height 30
type textarea "."
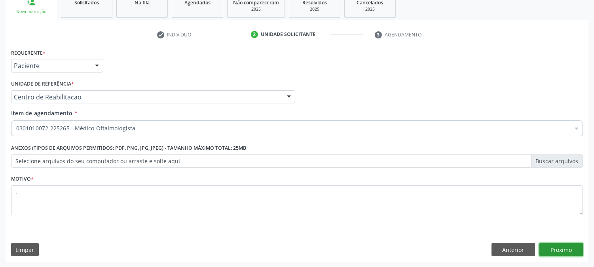
click at [563, 251] on button "Próximo" at bounding box center [562, 249] width 44 height 13
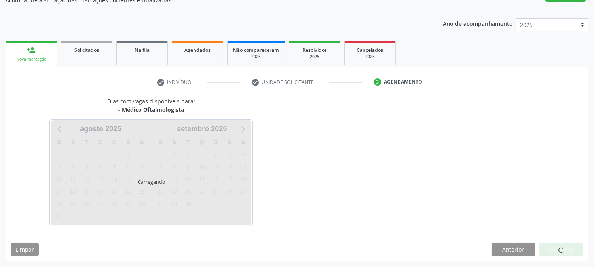
scroll to position [77, 0]
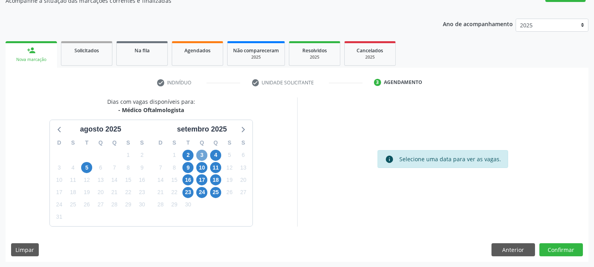
click at [205, 152] on span "3" at bounding box center [201, 155] width 11 height 11
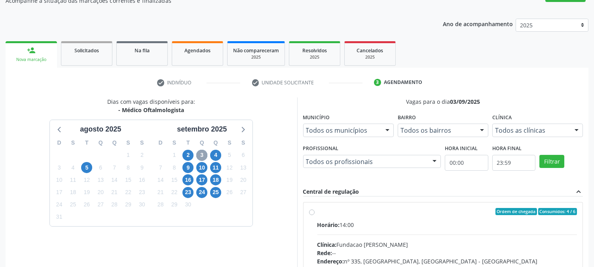
scroll to position [206, 0]
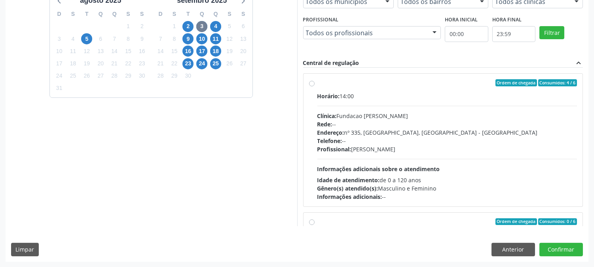
click at [397, 154] on div "Horário: 14:00 Clínica: Fundacao Altino Ventura Rede: -- Endereço: nº 335, Noss…" at bounding box center [448, 146] width 260 height 109
click at [315, 86] on input "Ordem de chegada Consumidos: 4 / 6 Horário: 14:00 Clínica: Fundacao Altino Vent…" at bounding box center [312, 82] width 6 height 7
radio input "true"
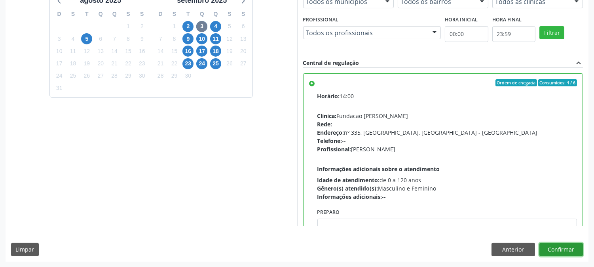
click at [568, 249] on button "Confirmar" at bounding box center [562, 249] width 44 height 13
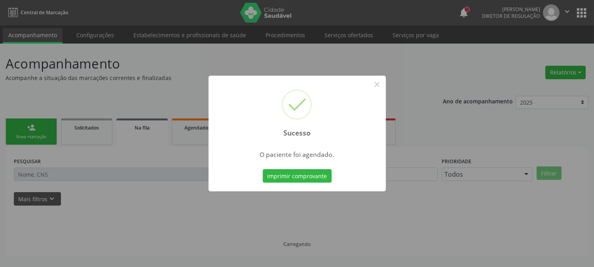
scroll to position [0, 0]
click at [315, 171] on button "Imprimir comprovante" at bounding box center [297, 175] width 69 height 13
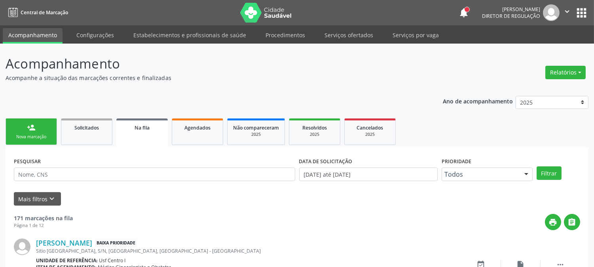
drag, startPoint x: 315, startPoint y: 171, endPoint x: 36, endPoint y: 135, distance: 281.5
click at [36, 135] on div "Nova marcação" at bounding box center [31, 137] width 40 height 6
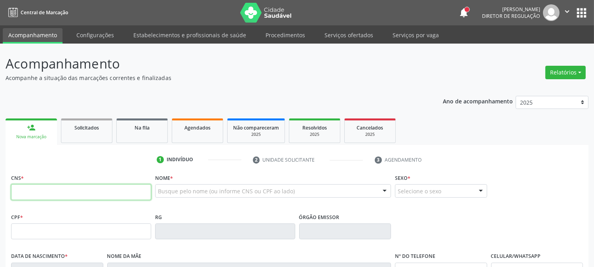
click at [117, 195] on input "text" at bounding box center [81, 192] width 140 height 16
drag, startPoint x: 95, startPoint y: 200, endPoint x: 82, endPoint y: 192, distance: 15.6
click at [82, 192] on input "text" at bounding box center [81, 192] width 140 height 16
type input "700 4044 6987 0545"
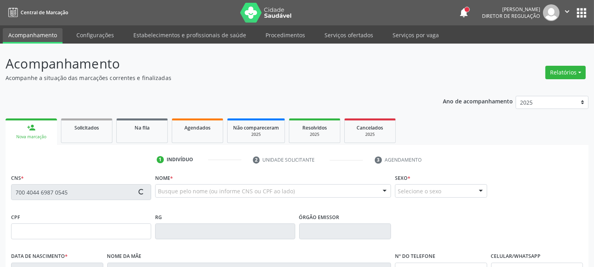
type input "049.952.354-77"
type input "26/10/1978"
type input "Rita Estevao da Silva"
type input "(87) 99600-7854"
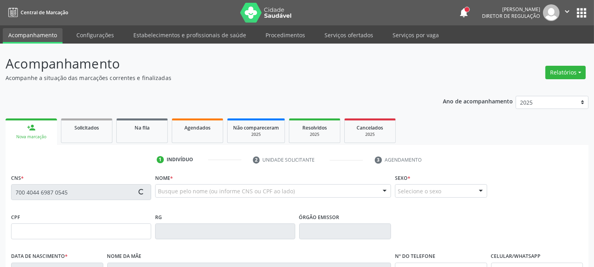
type input "038.179.104-10"
type input "S/N"
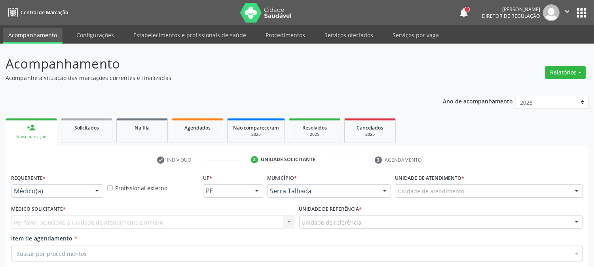
click at [95, 185] on div at bounding box center [97, 191] width 12 height 13
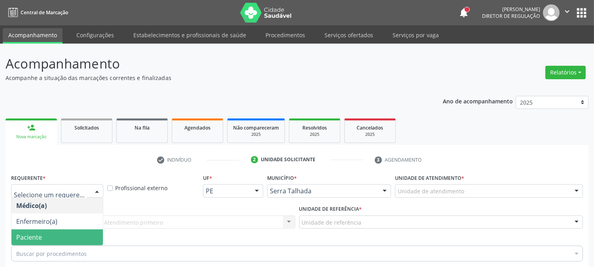
click at [74, 229] on span "Paciente" at bounding box center [56, 237] width 91 height 16
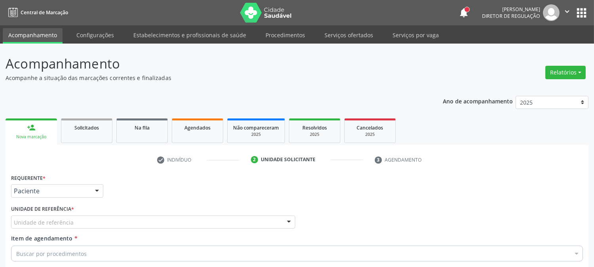
click at [89, 215] on div "Unidade de referência" at bounding box center [153, 221] width 284 height 13
click at [86, 245] on div "Buscar por procedimentos" at bounding box center [297, 253] width 572 height 16
click at [72, 245] on input "Item de agendamento *" at bounding box center [293, 253] width 554 height 16
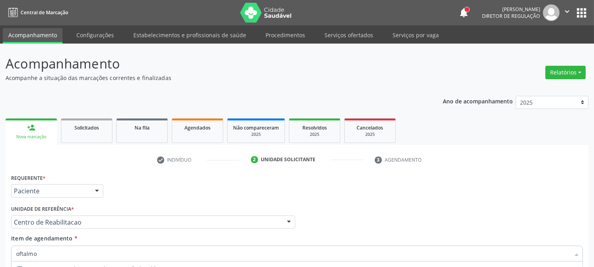
click at [0, 195] on div "Acompanhamento Acompanhe a situação das marcações correntes e finalizadas Relat…" at bounding box center [297, 218] width 594 height 349
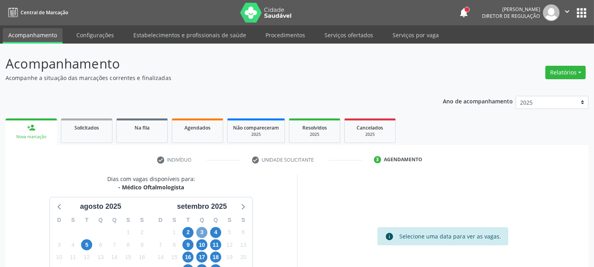
click at [198, 227] on span "3" at bounding box center [201, 232] width 11 height 11
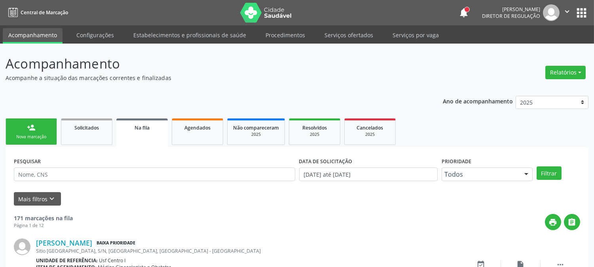
click at [29, 134] on div "Nova marcação" at bounding box center [31, 137] width 40 height 6
click at [10, 135] on link "person_add Nova marcação" at bounding box center [31, 131] width 51 height 27
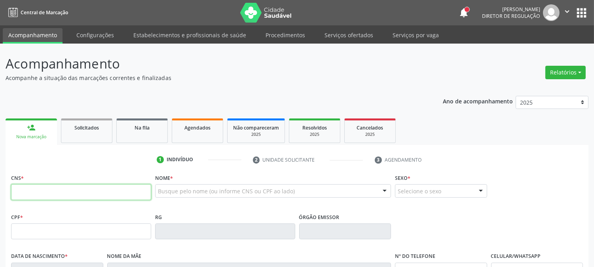
click at [86, 195] on input "text" at bounding box center [81, 192] width 140 height 16
paste input "700 4044 6987 0545"
type input "700 4044 6987 0545"
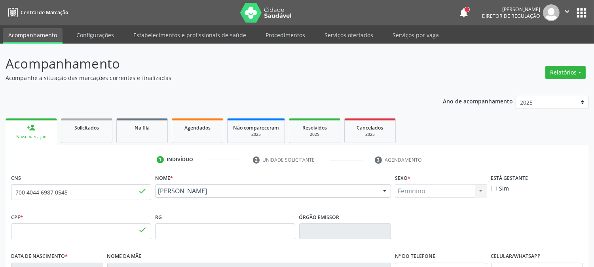
type input "049.952.354-77"
type input "26/10/1978"
type input "Rita Estevao da Silva"
type input "(87) 99600-7854"
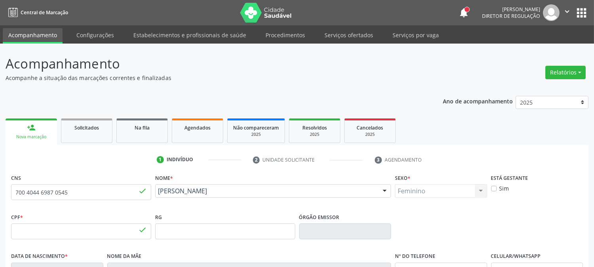
type input "038.179.104-10"
type input "S/N"
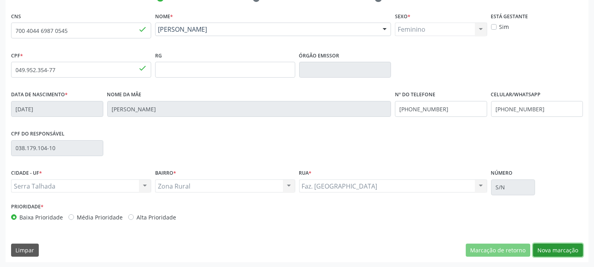
click at [556, 245] on button "Nova marcação" at bounding box center [558, 250] width 50 height 13
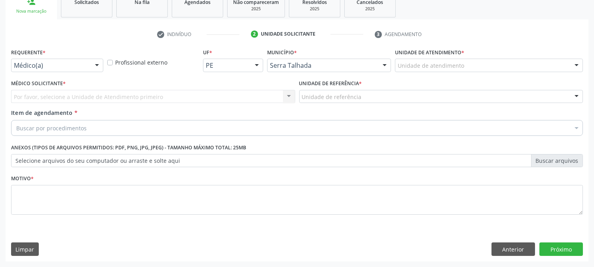
scroll to position [125, 0]
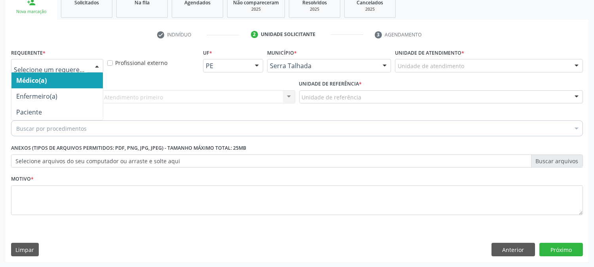
click at [74, 72] on div "Médico(a) Enfermeiro(a) Paciente Nenhum resultado encontrado para: " " Não há n…" at bounding box center [57, 65] width 92 height 13
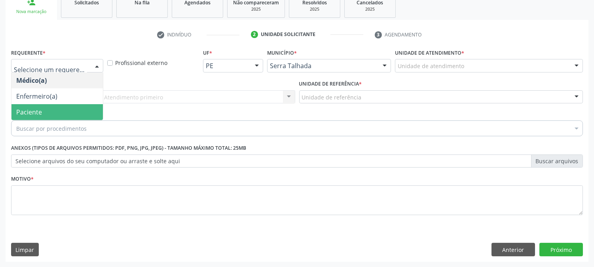
click at [74, 111] on span "Paciente" at bounding box center [56, 112] width 91 height 16
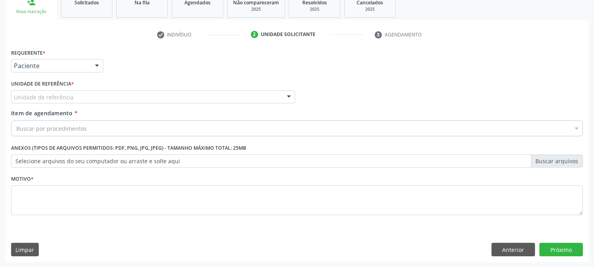
click at [74, 95] on div "Unidade de referência" at bounding box center [153, 96] width 284 height 13
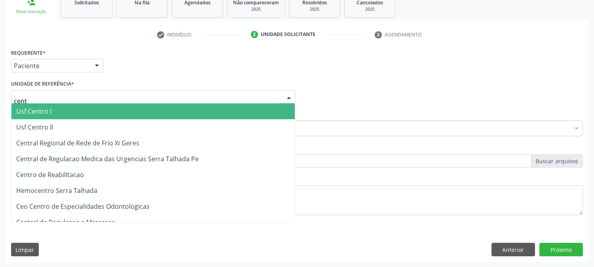
type input "centr"
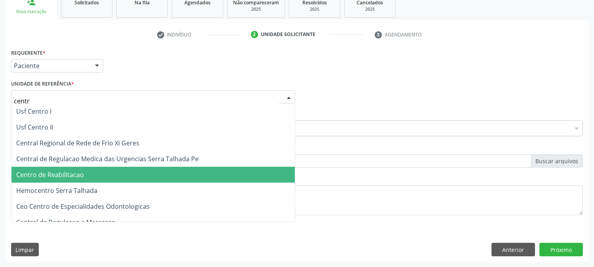
click at [80, 175] on span "Centro de Reabilitacao" at bounding box center [50, 174] width 68 height 9
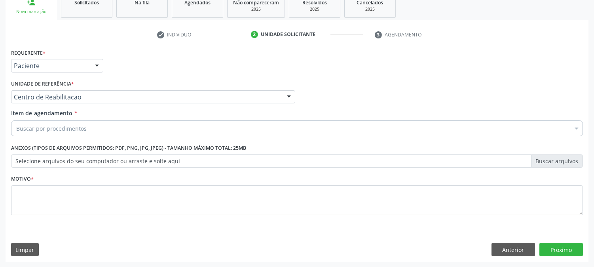
click at [16, 127] on input "Item de agendamento *" at bounding box center [16, 128] width 0 height 16
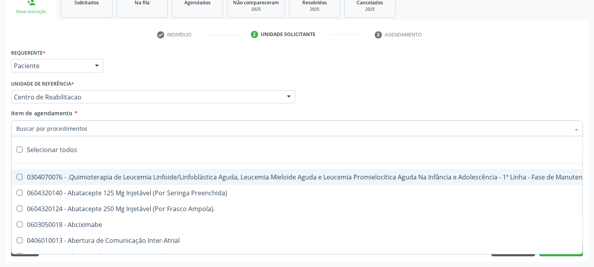
click at [137, 128] on input "Item de agendamento *" at bounding box center [293, 128] width 554 height 16
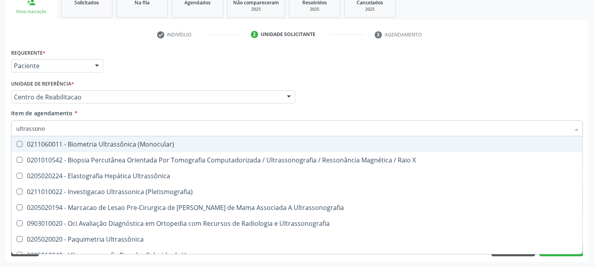
type input "ultrassonog"
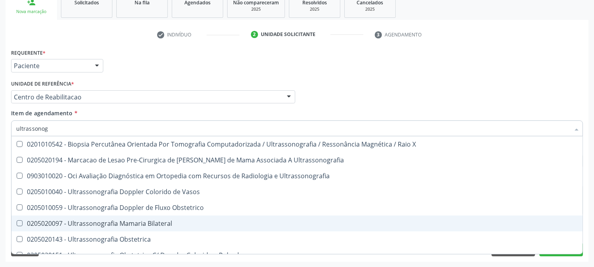
click at [152, 225] on div "0205020097 - Ultrassonografia Mamaria Bilateral" at bounding box center [297, 223] width 562 height 6
checkbox Bilateral "true"
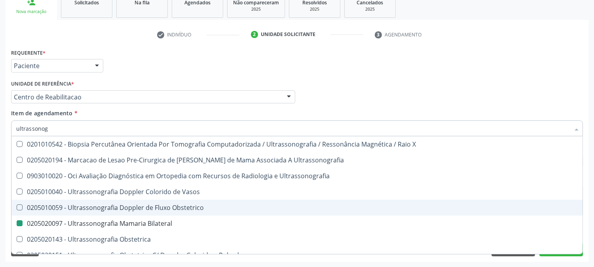
click at [0, 200] on div "Acompanhamento Acompanhe a situação das marcações correntes e finalizadas Relat…" at bounding box center [297, 92] width 594 height 349
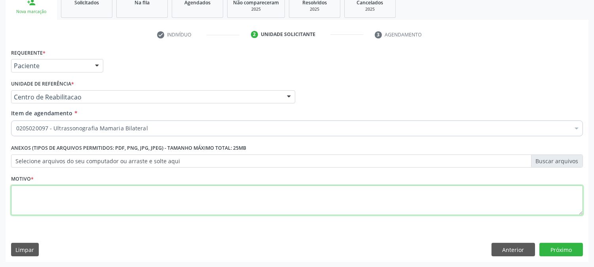
click at [85, 200] on textarea at bounding box center [297, 200] width 572 height 30
type textarea "."
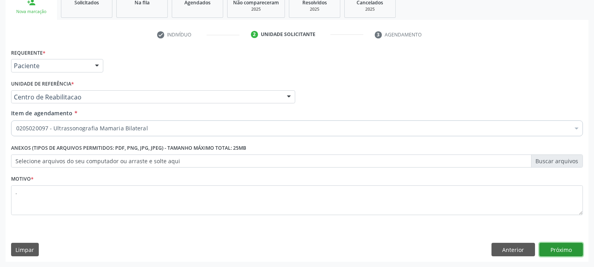
click at [571, 248] on button "Próximo" at bounding box center [562, 249] width 44 height 13
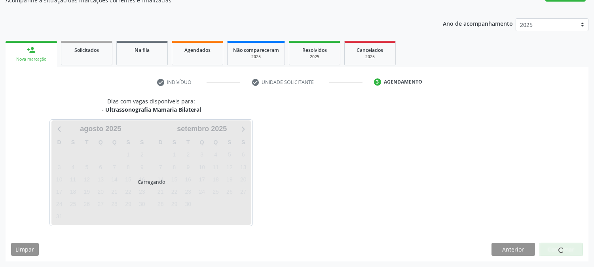
scroll to position [77, 0]
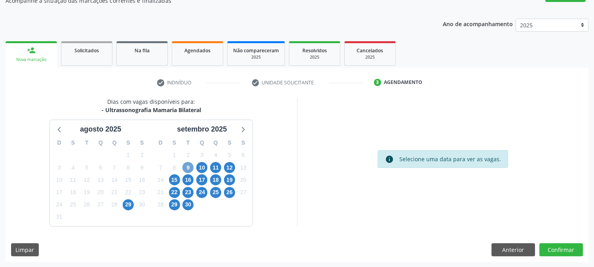
click at [185, 167] on span "9" at bounding box center [188, 167] width 11 height 11
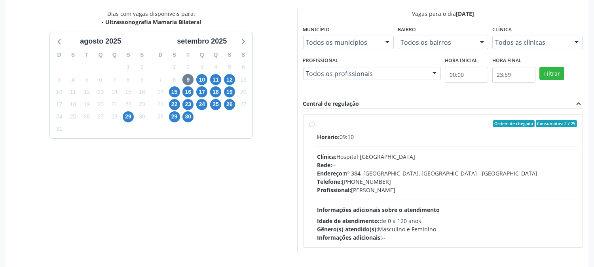
click at [334, 158] on span "Clínica:" at bounding box center [327, 157] width 19 height 8
click at [315, 127] on input "Ordem de chegada Consumidos: 2 / 25 Horário: 09:10 Clínica: Hospital Sao Franci…" at bounding box center [312, 123] width 6 height 7
radio input "true"
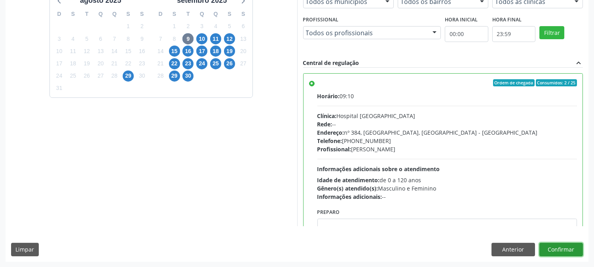
click at [581, 250] on button "Confirmar" at bounding box center [562, 249] width 44 height 13
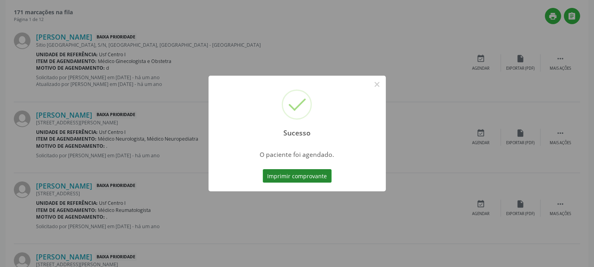
scroll to position [0, 0]
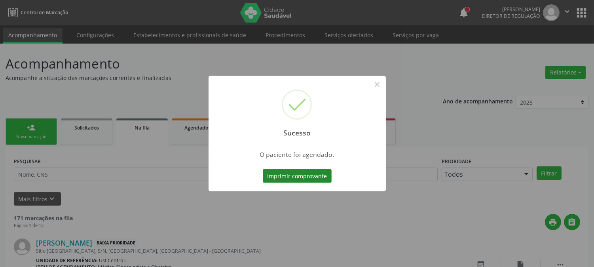
click at [283, 171] on button "Imprimir comprovante" at bounding box center [297, 175] width 69 height 13
